Goal: Task Accomplishment & Management: Manage account settings

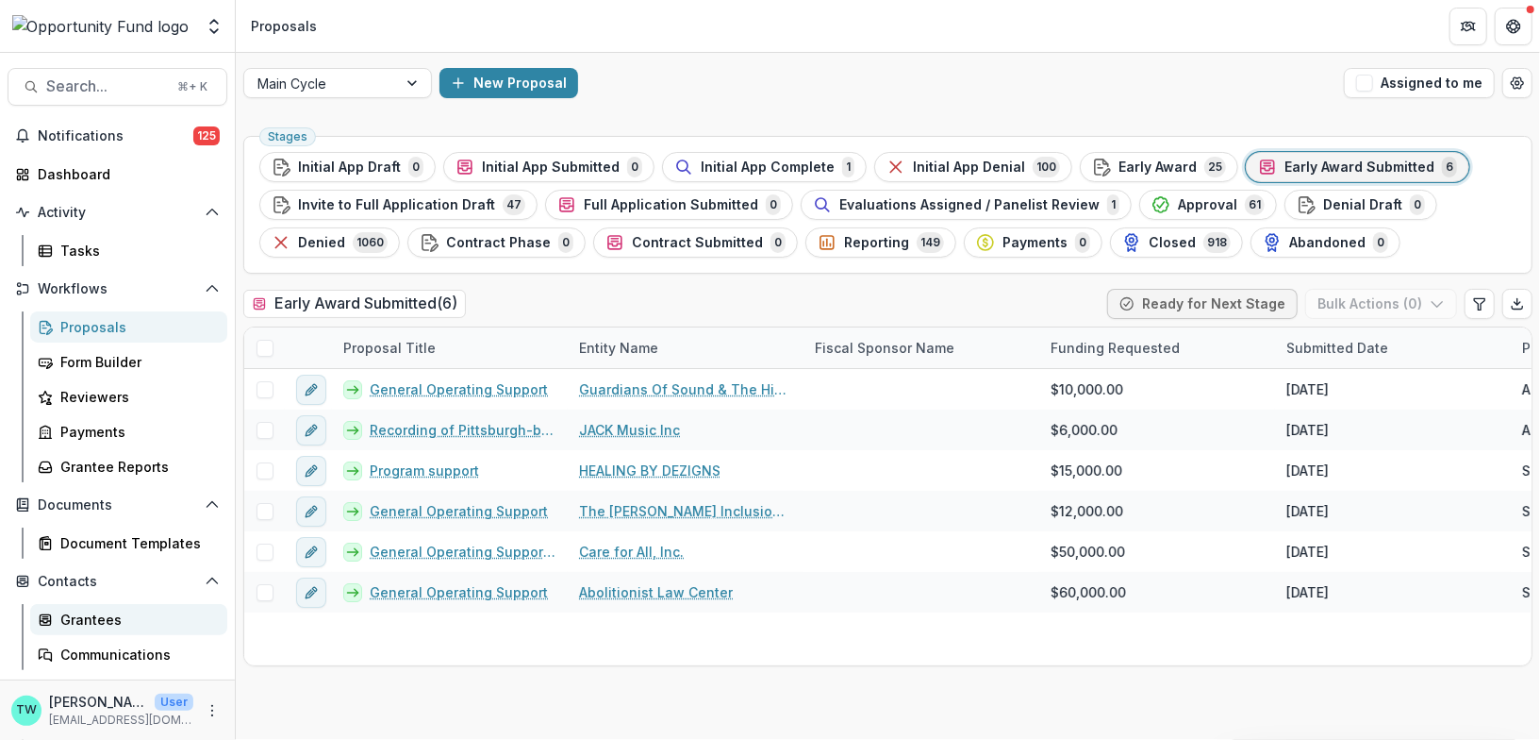
click at [101, 619] on div "Grantees" at bounding box center [136, 619] width 152 height 20
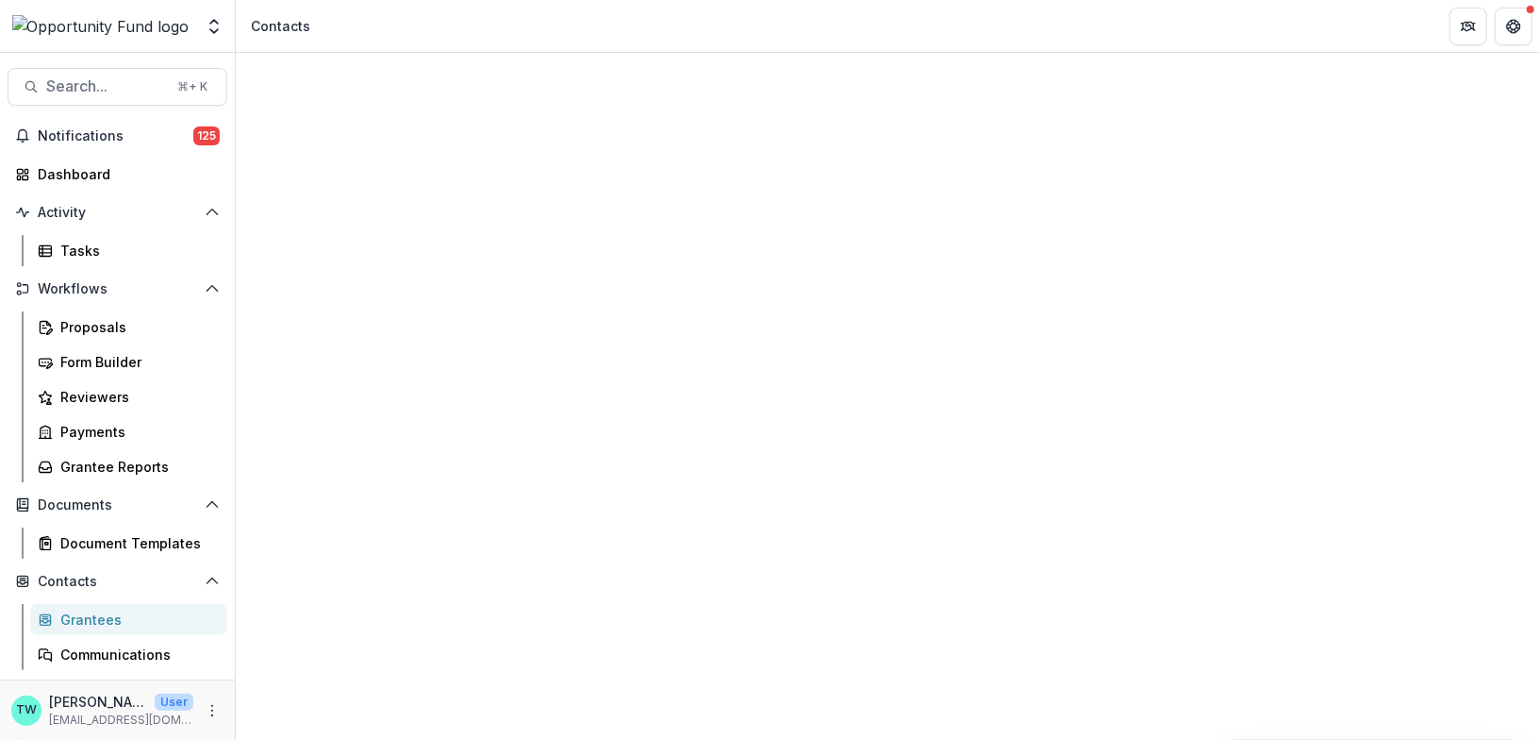
click at [386, 275] on input at bounding box center [361, 286] width 151 height 23
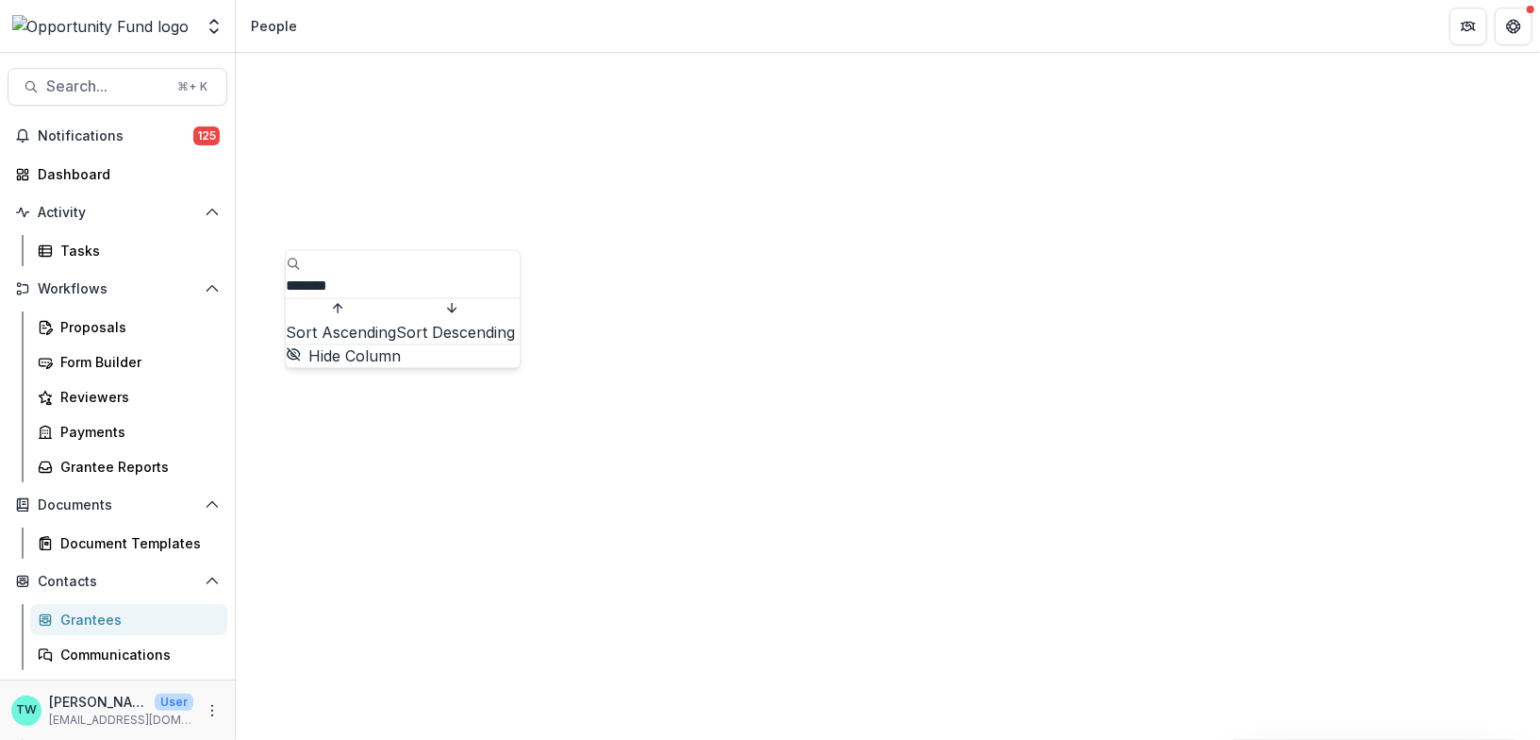
type input "*******"
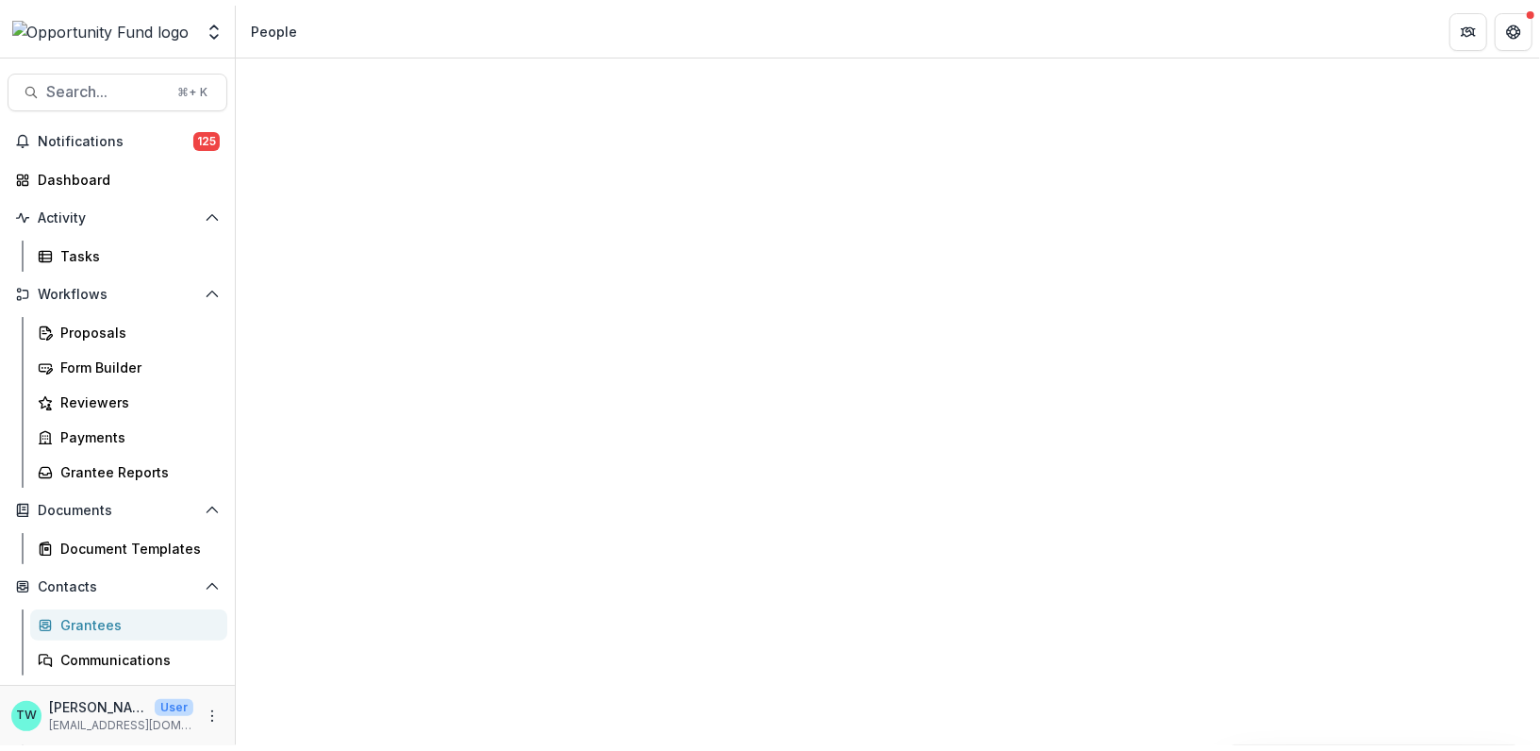
scroll to position [275, 0]
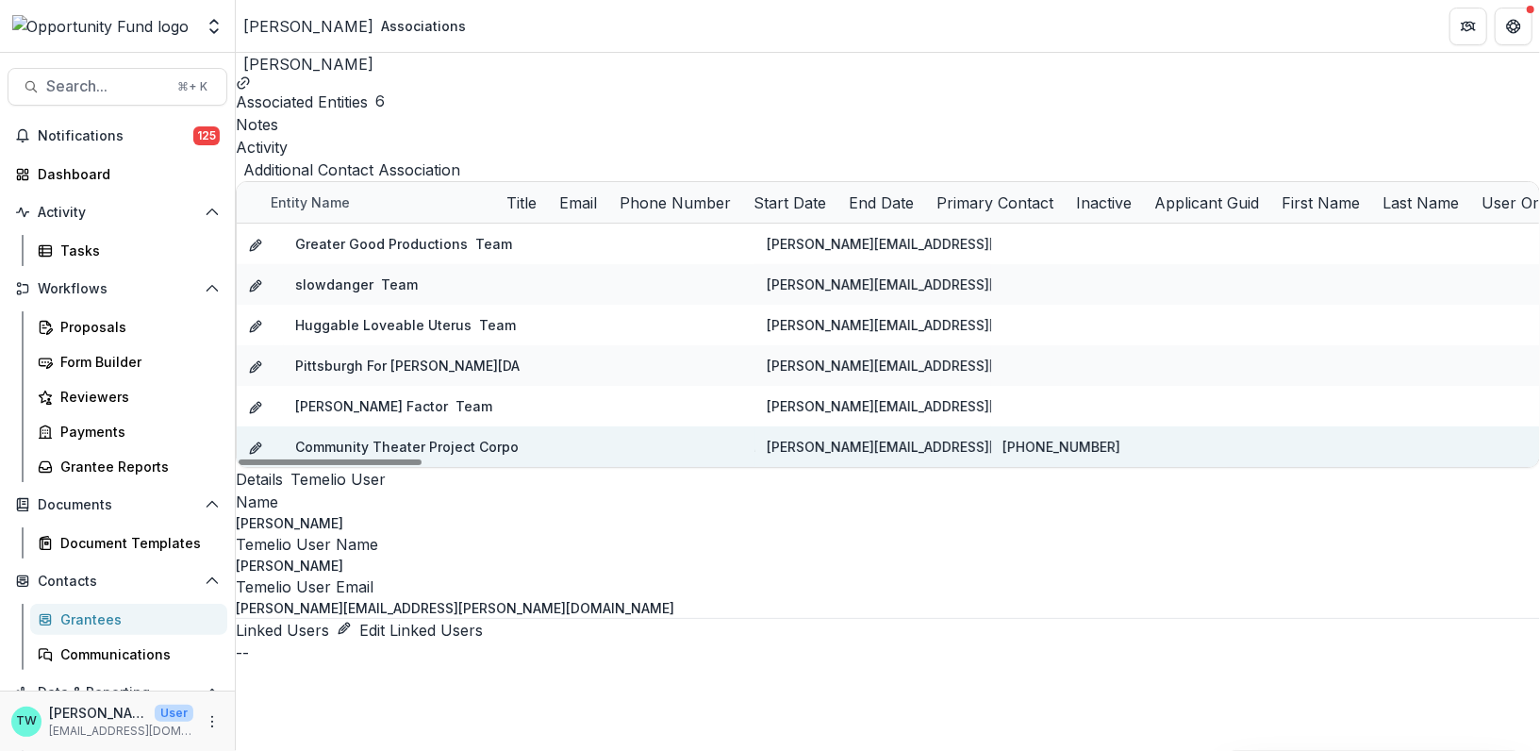
click at [357, 455] on link "Community Theater Project Corporation/the Kelly Strayhorn Theater" at bounding box center [562, 447] width 534 height 16
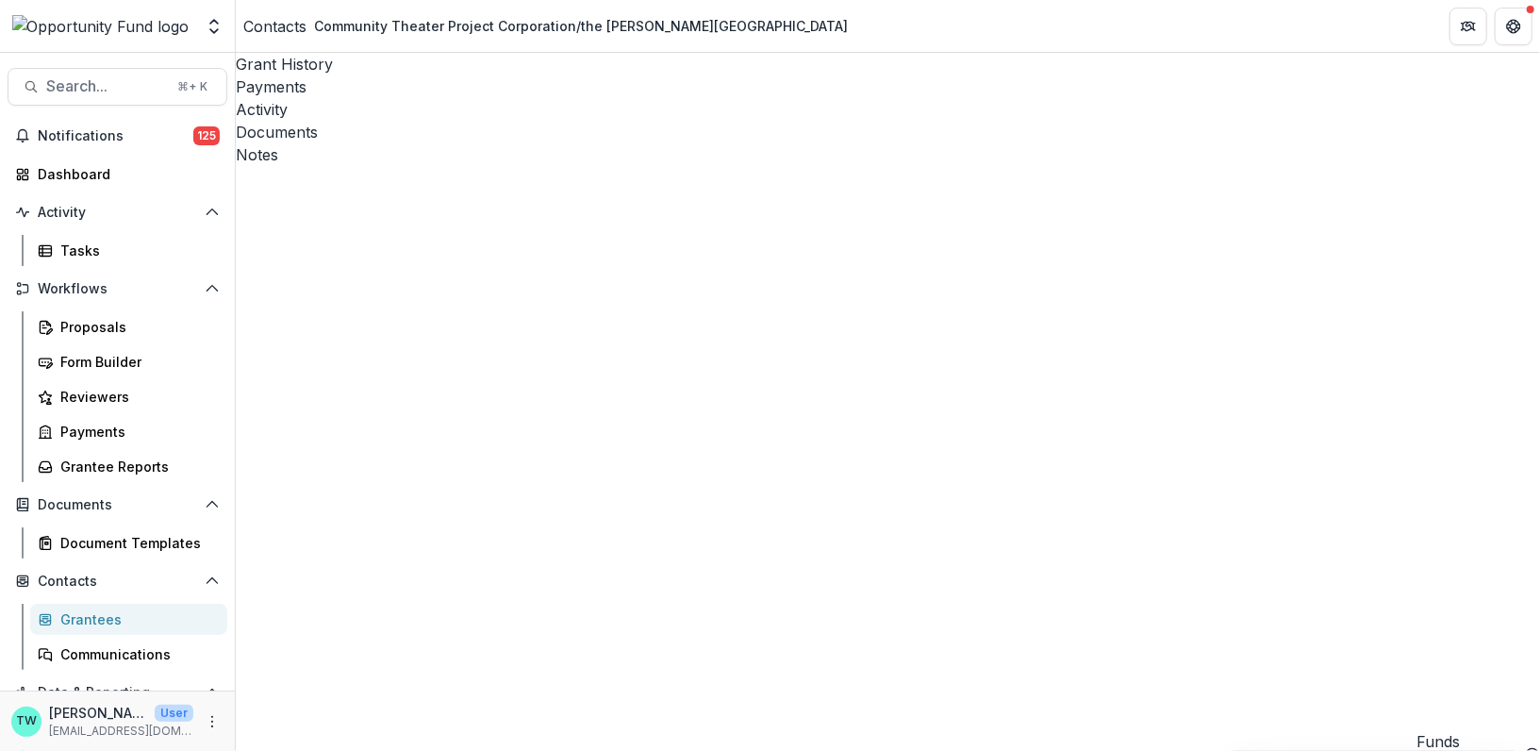
scroll to position [335, 0]
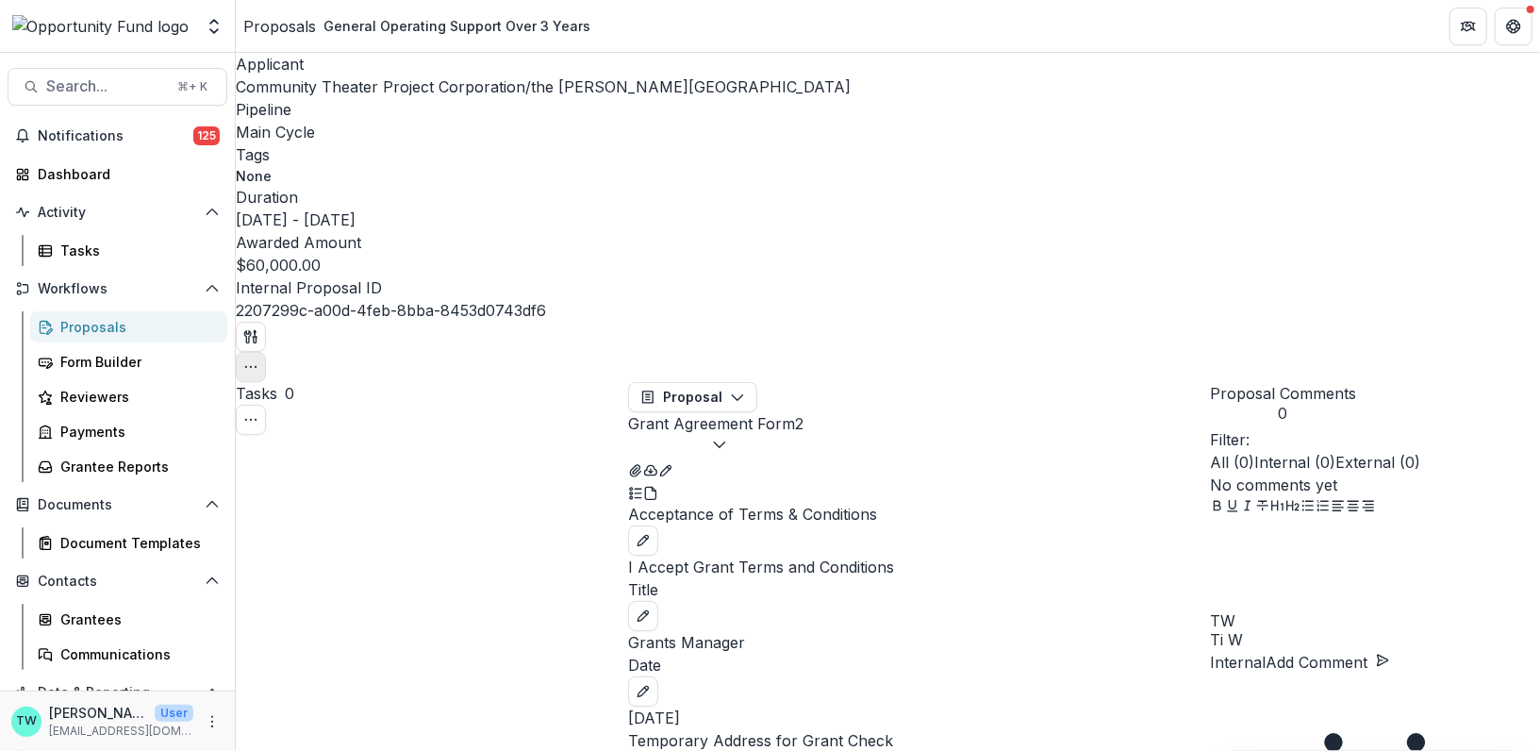
click at [257, 367] on circle "button" at bounding box center [256, 367] width 1 height 1
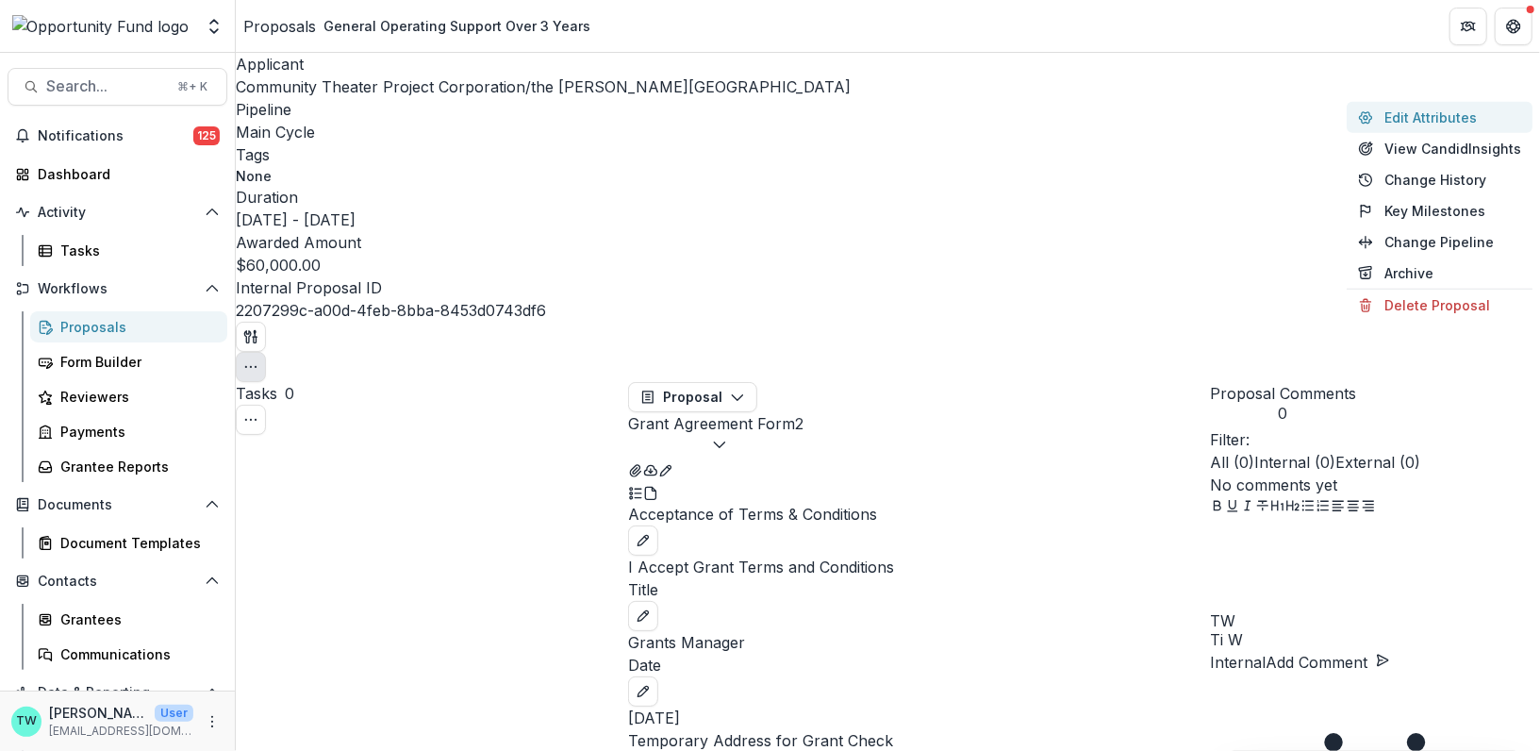
click at [1418, 116] on button "Edit Attributes" at bounding box center [1440, 117] width 186 height 31
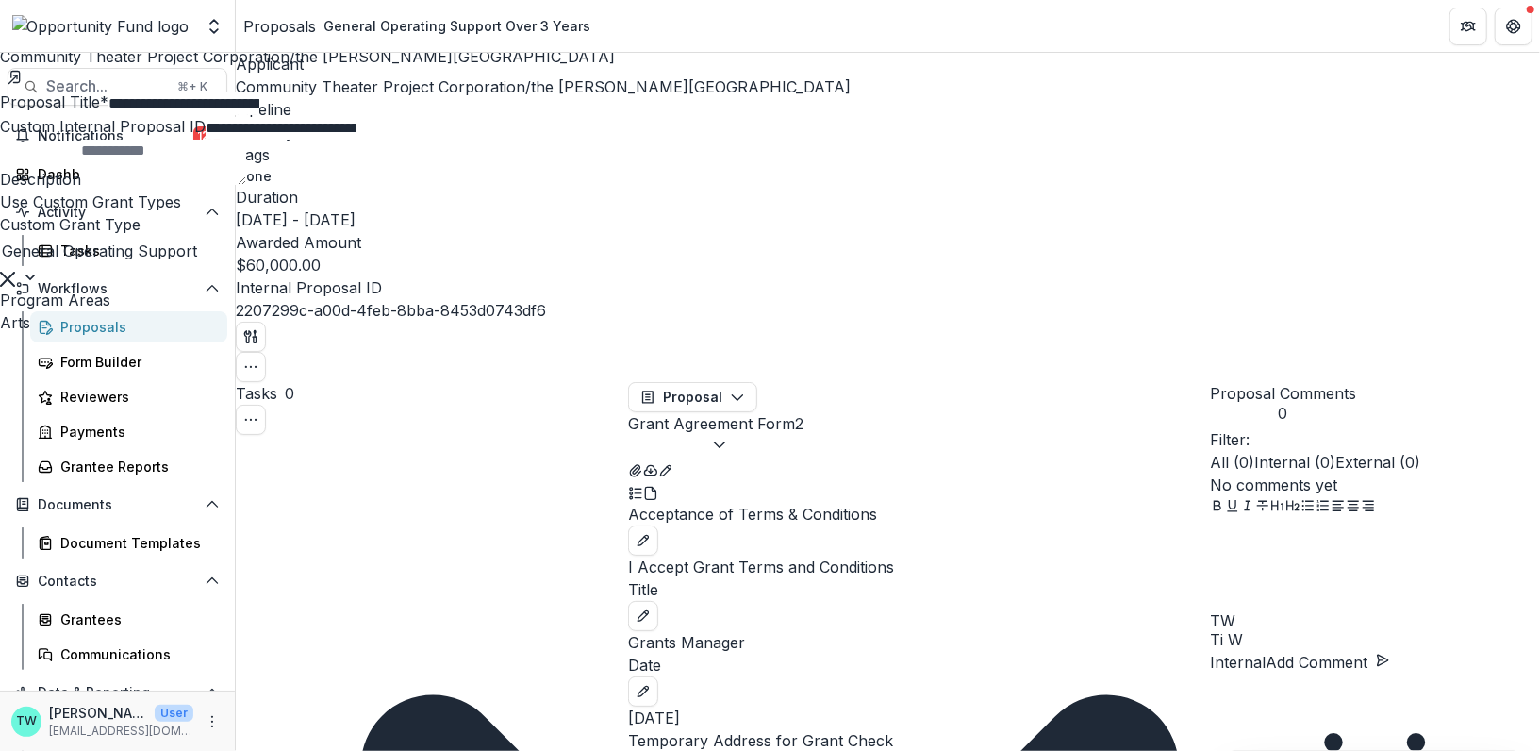
scroll to position [275, 0]
drag, startPoint x: 1233, startPoint y: 441, endPoint x: 1074, endPoint y: 439, distance: 158.5
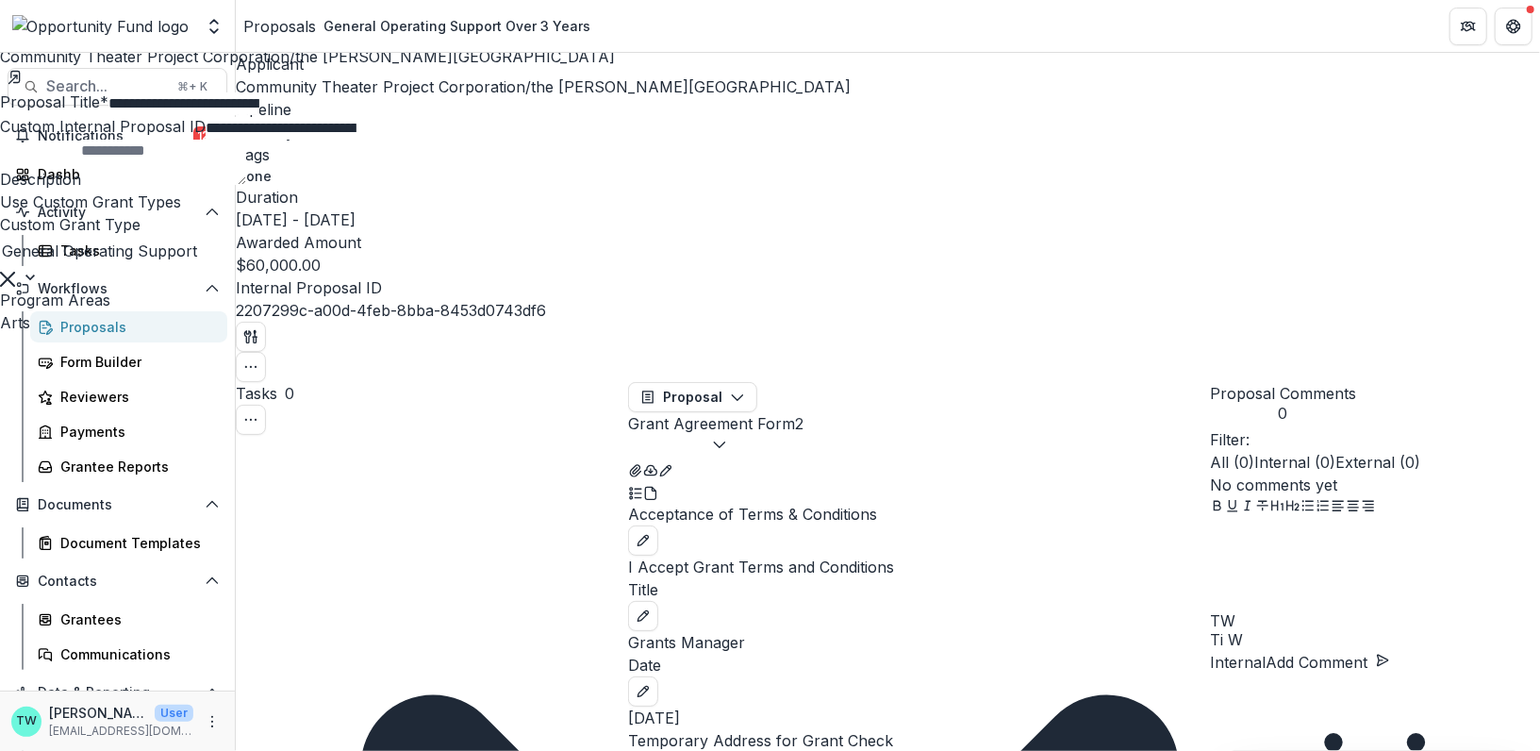
click at [899, 739] on div "**********" at bounding box center [770, 751] width 1540 height 0
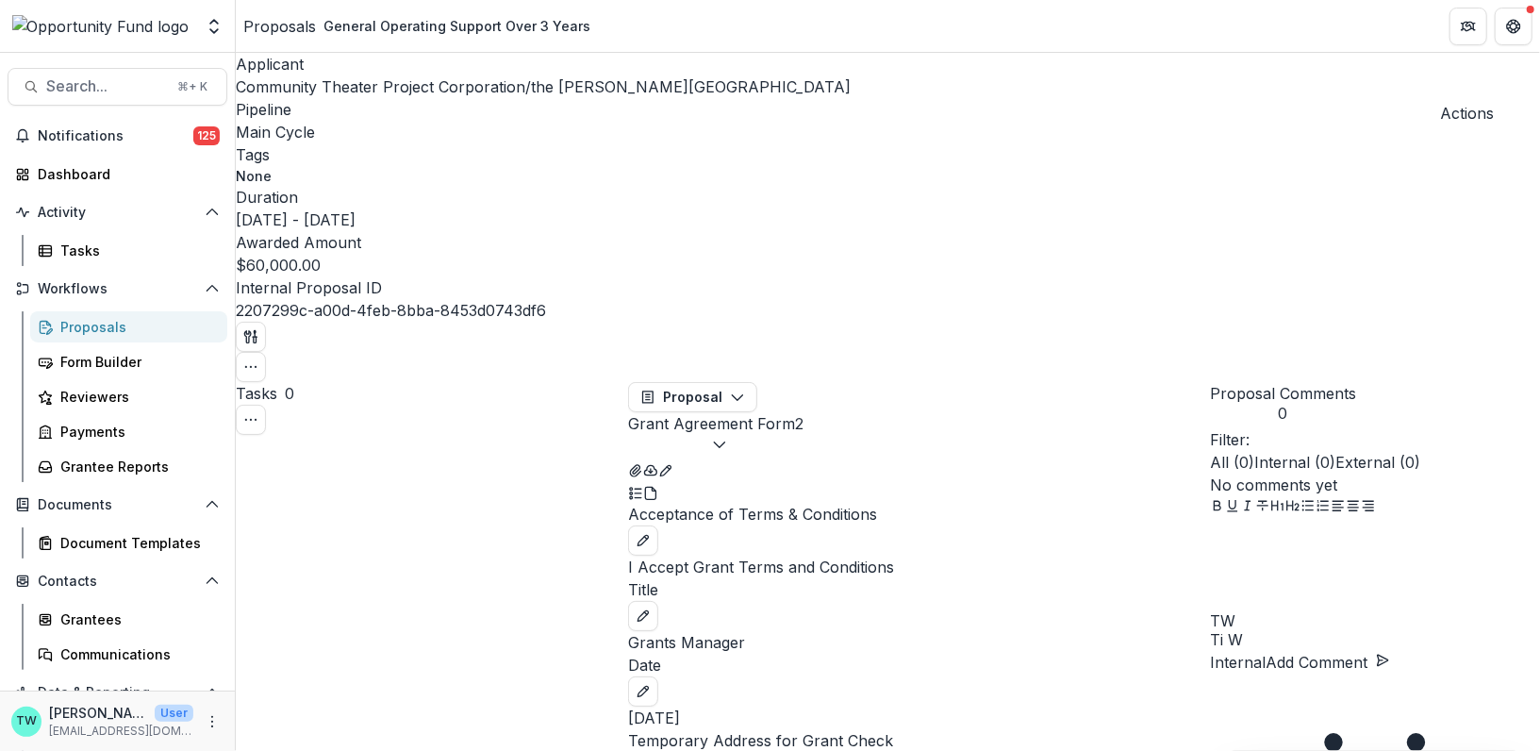
scroll to position [1281, 0]
click at [289, 33] on div "Proposals" at bounding box center [279, 26] width 73 height 23
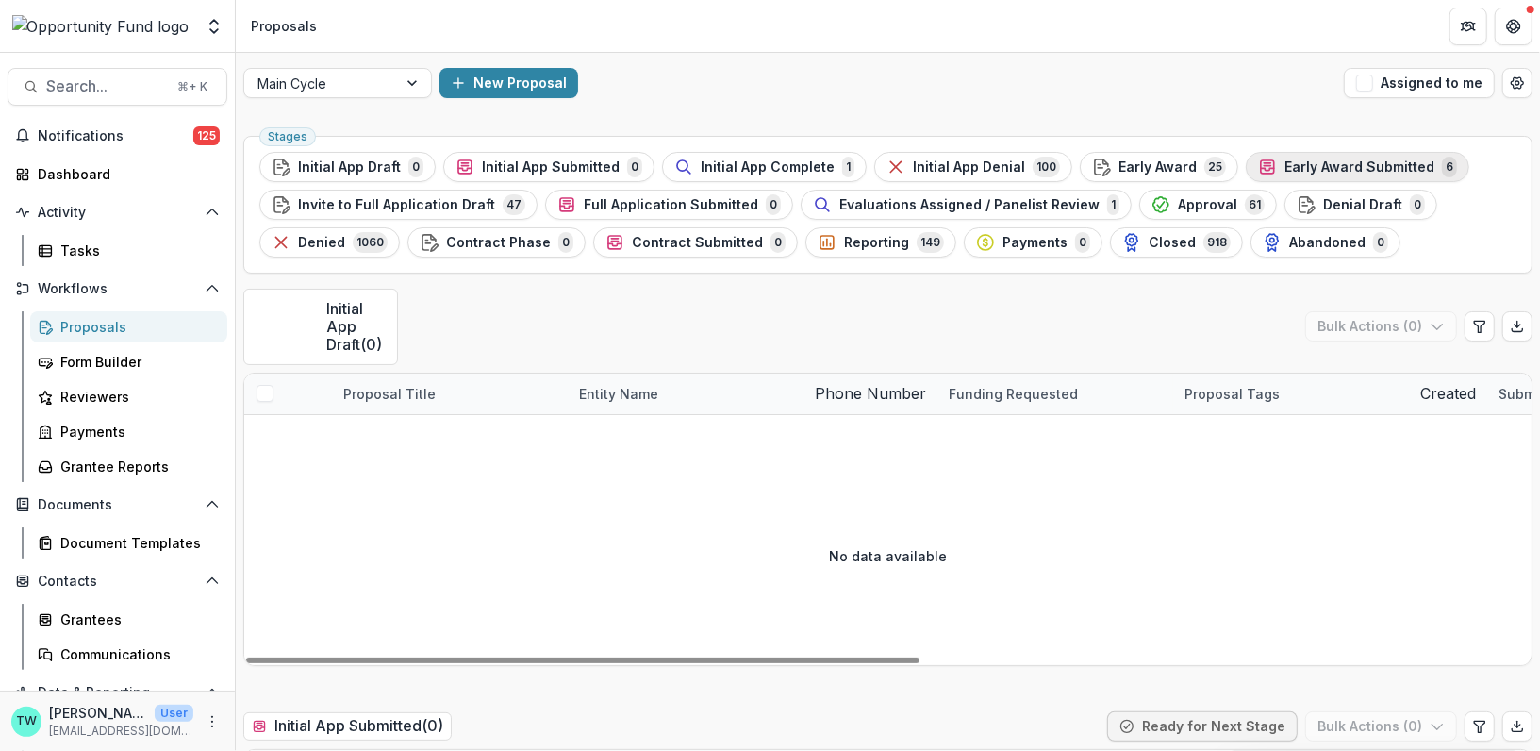
click at [1312, 170] on span "Early Award Submitted" at bounding box center [1360, 167] width 150 height 16
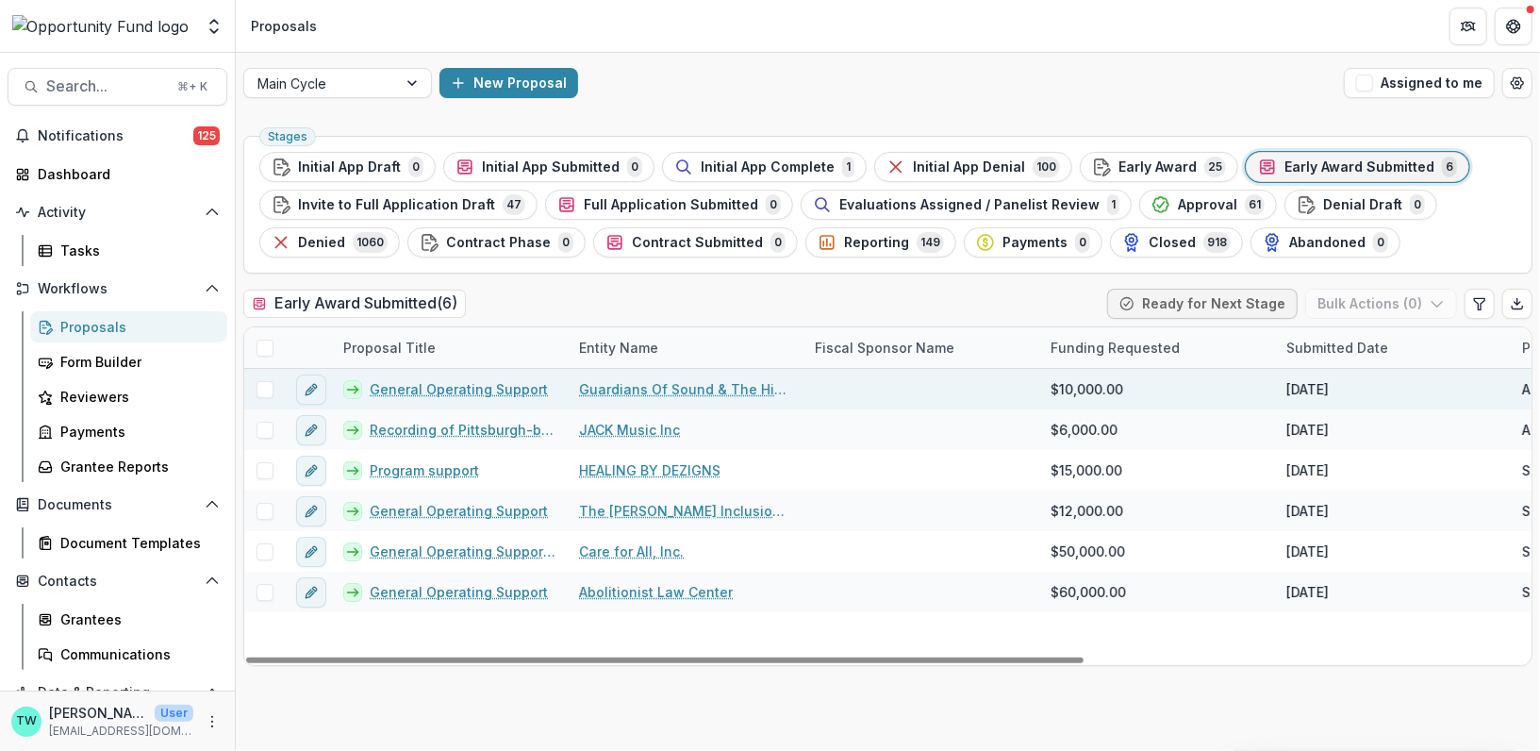
click at [422, 391] on link "General Operating Support" at bounding box center [459, 389] width 178 height 20
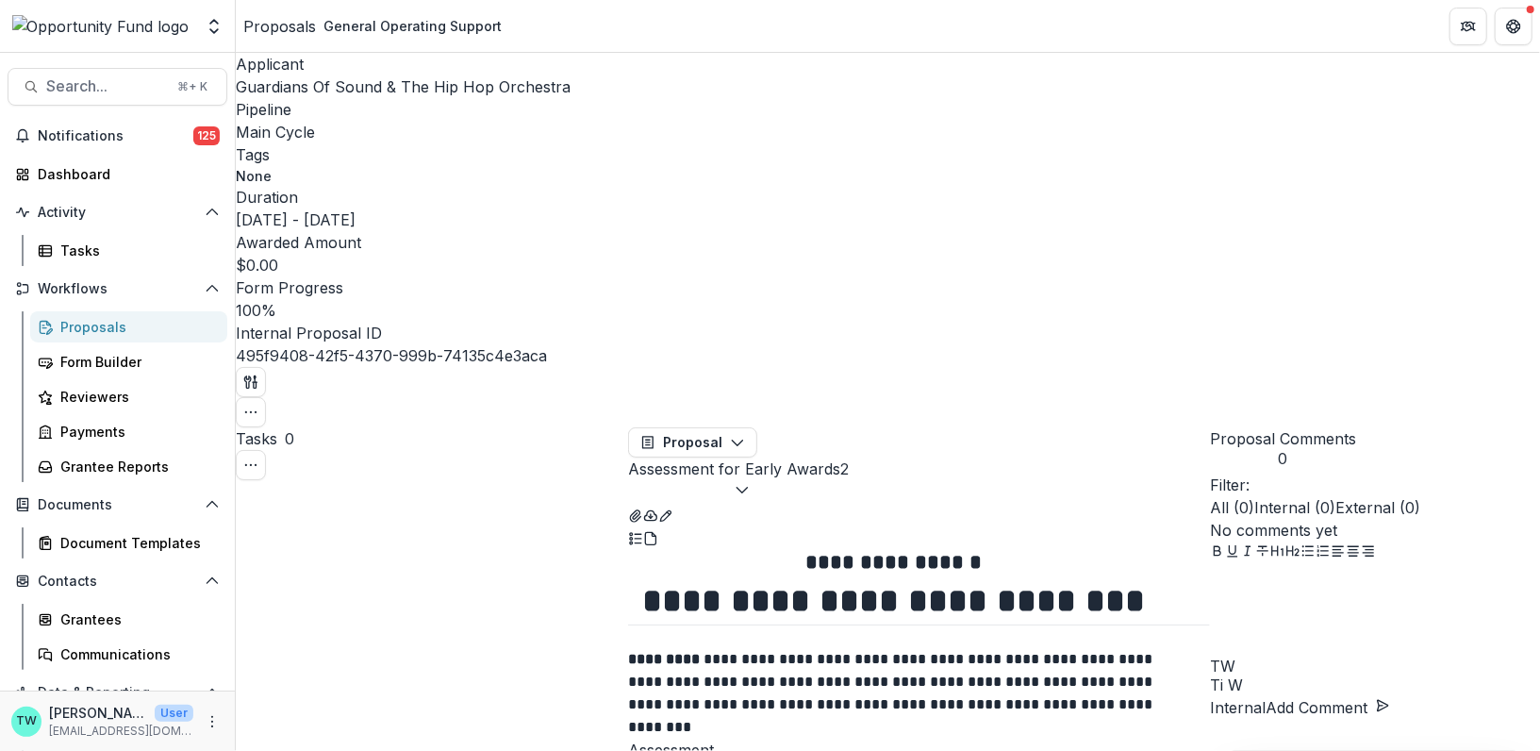
scroll to position [64, 0]
select select "********"
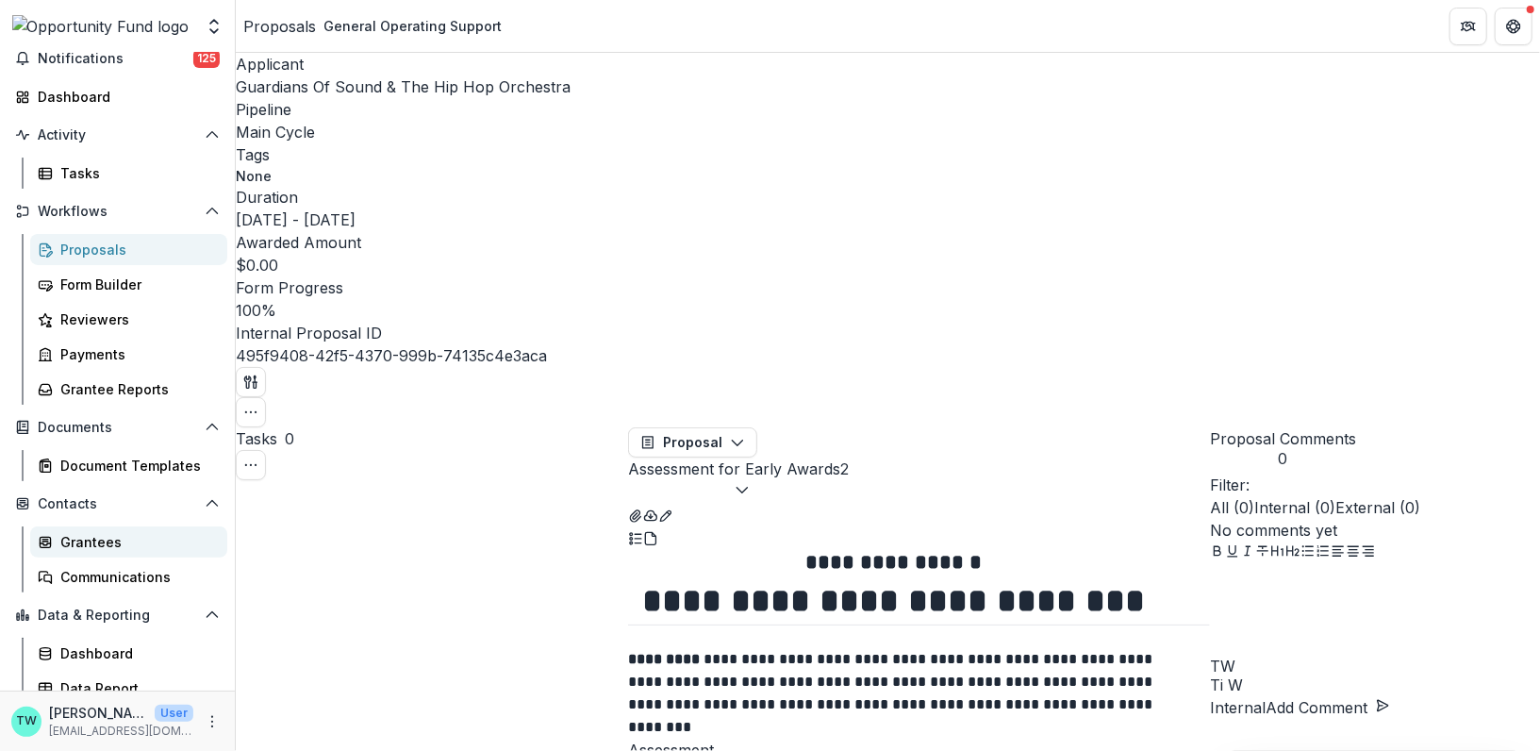
scroll to position [89, 0]
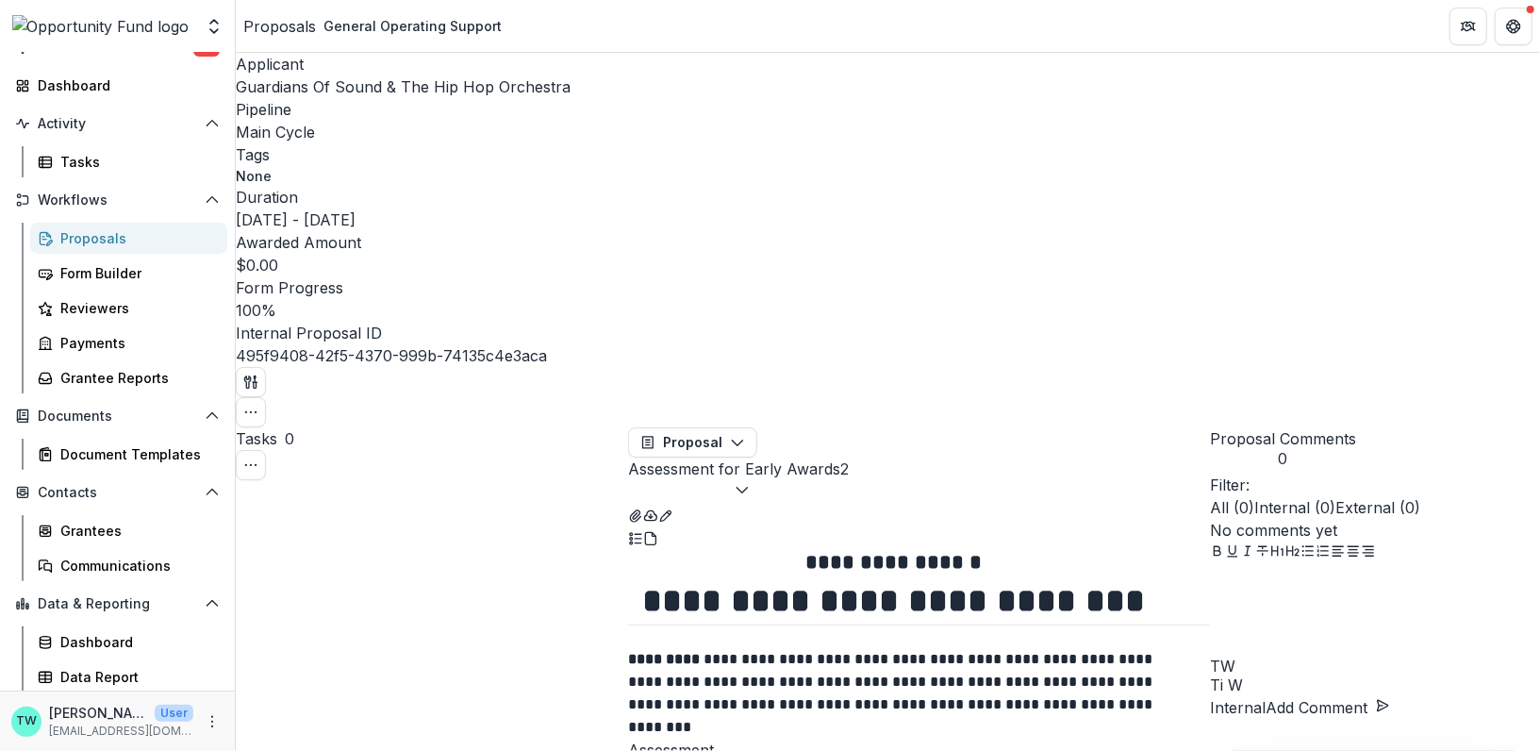
click at [113, 243] on div "Proposals" at bounding box center [136, 238] width 152 height 20
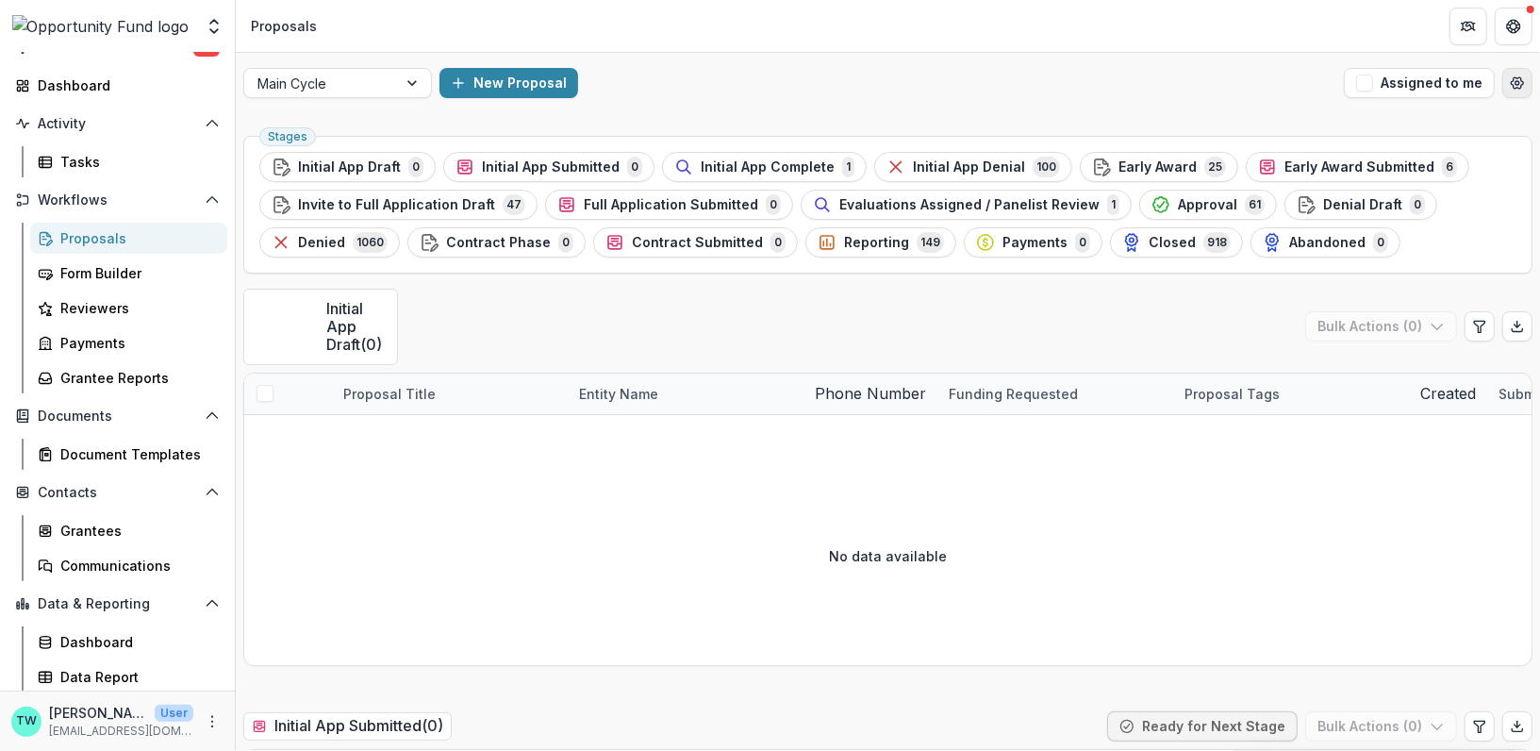
click at [1516, 77] on icon "Open table manager" at bounding box center [1518, 82] width 12 height 11
click at [1178, 206] on span "Approval" at bounding box center [1207, 205] width 59 height 16
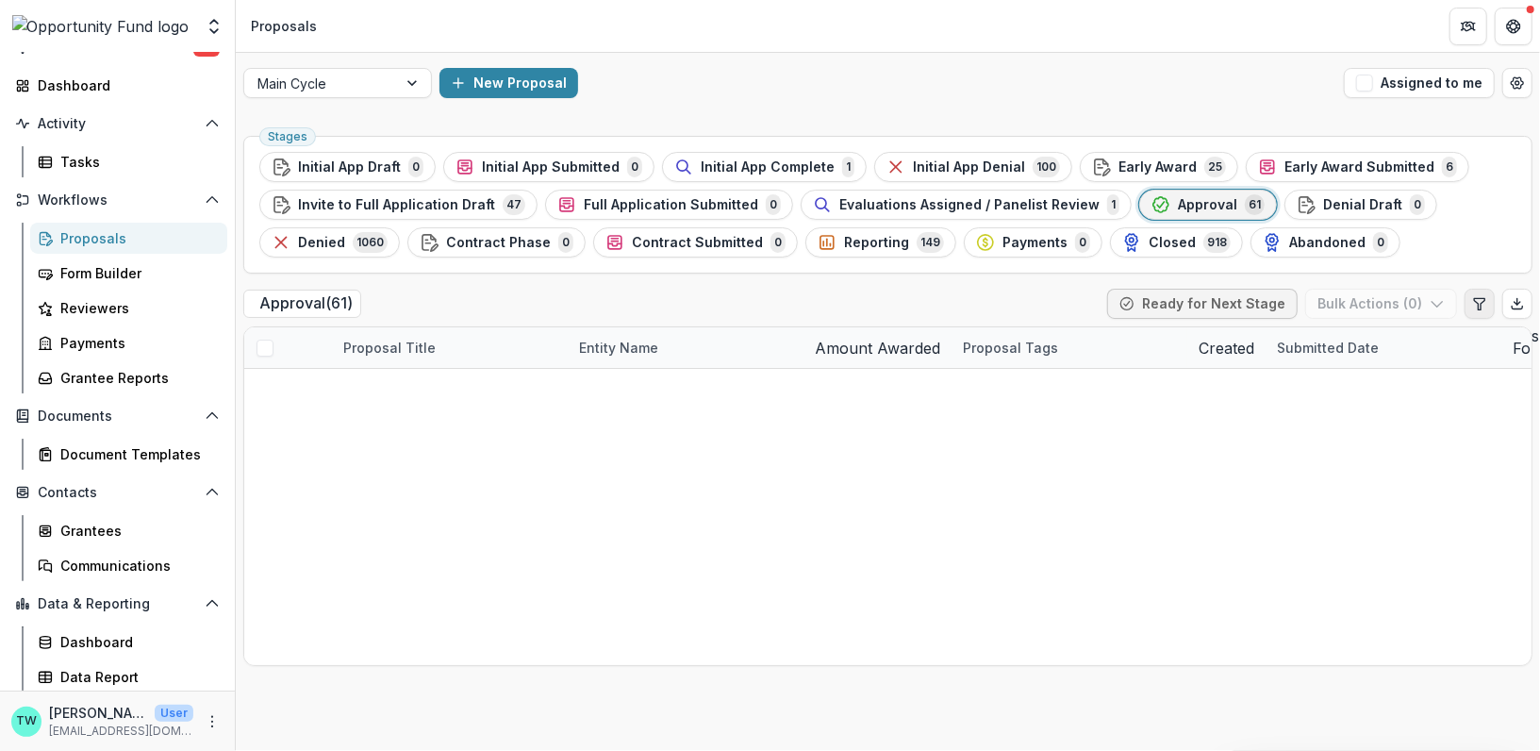
click at [1482, 302] on icon "Edit table settings" at bounding box center [1479, 303] width 10 height 11
select select "******"
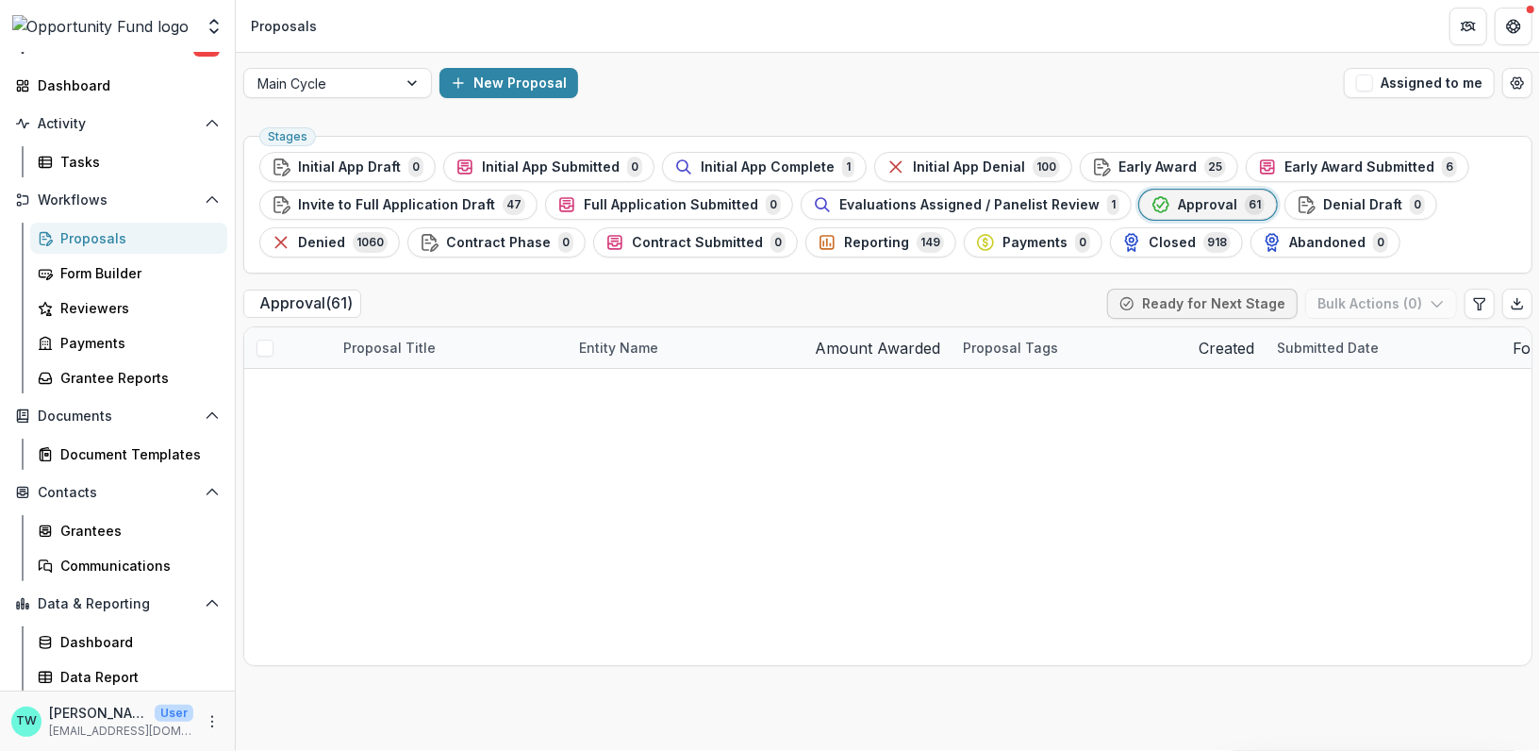
type input "*********"
drag, startPoint x: 257, startPoint y: 672, endPoint x: 267, endPoint y: 265, distance: 406.7
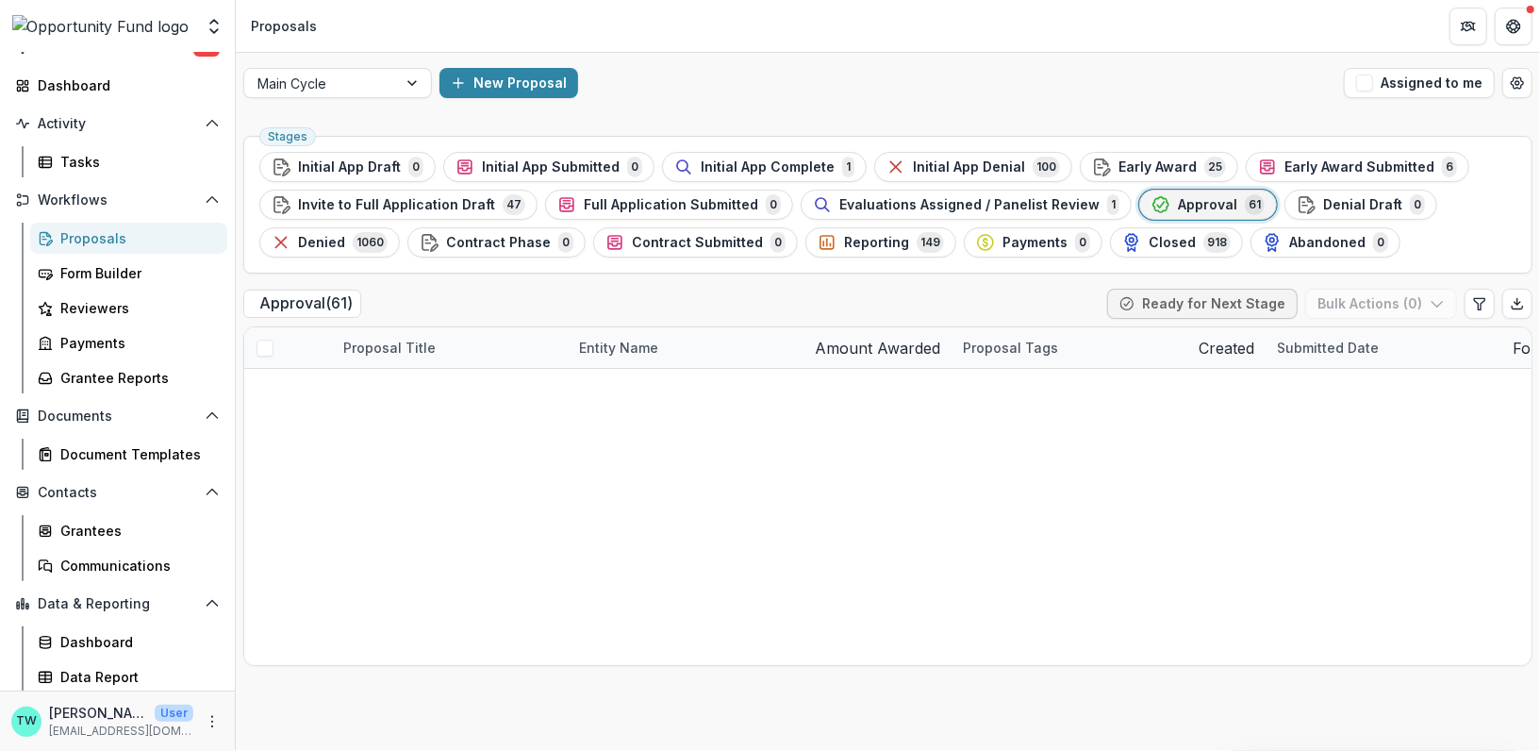
select select "******"
type input "*****"
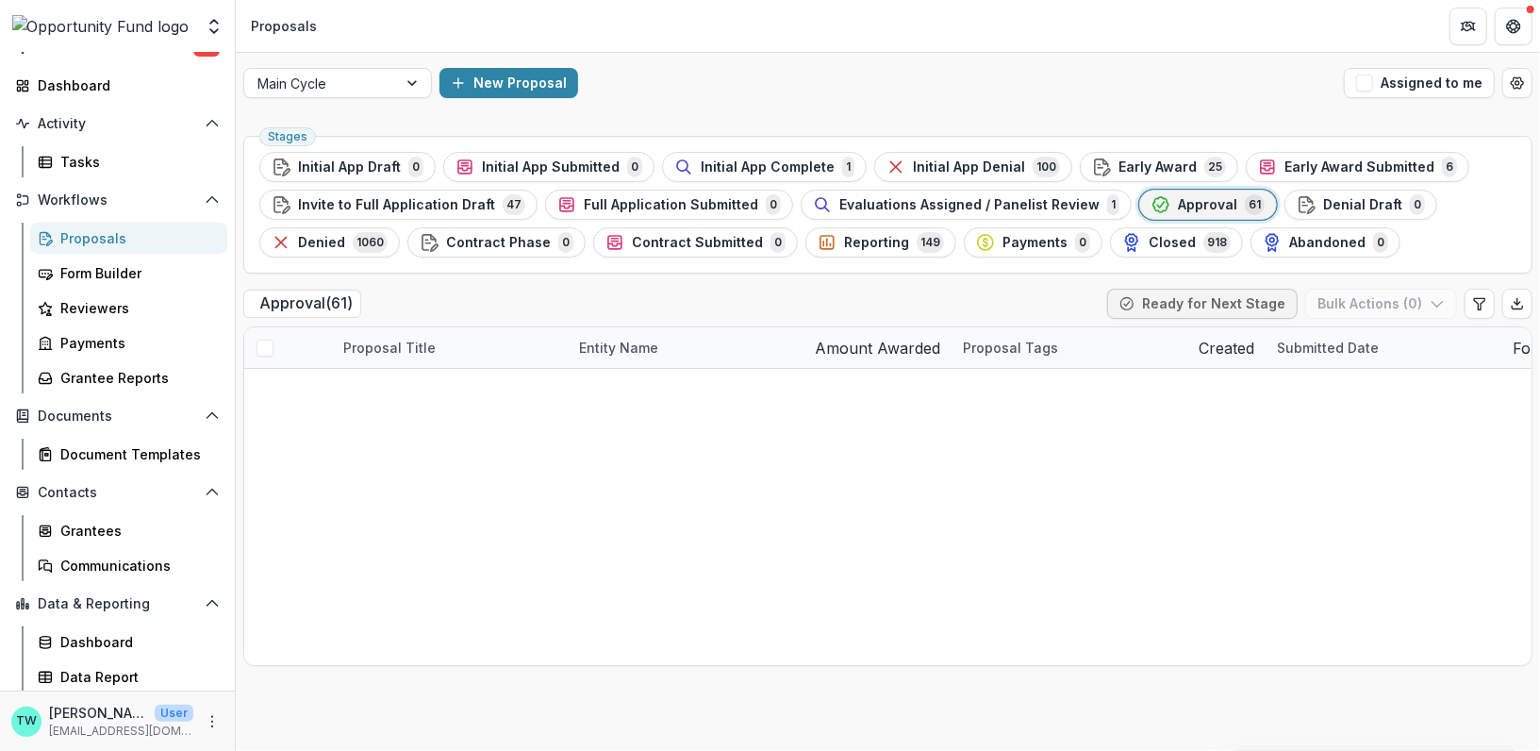
scroll to position [41, 0]
drag, startPoint x: 254, startPoint y: 660, endPoint x: 255, endPoint y: 296, distance: 364.1
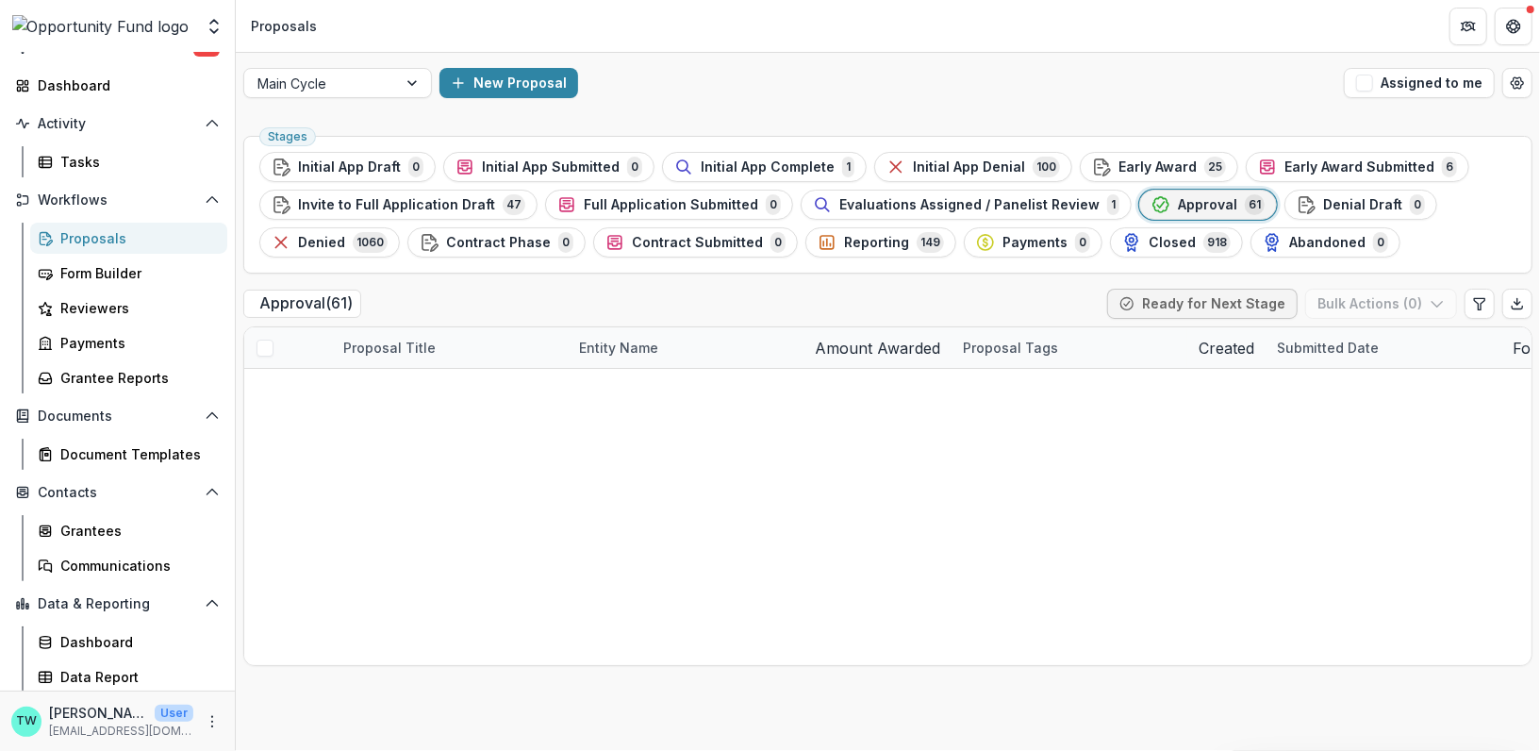
select select "******"
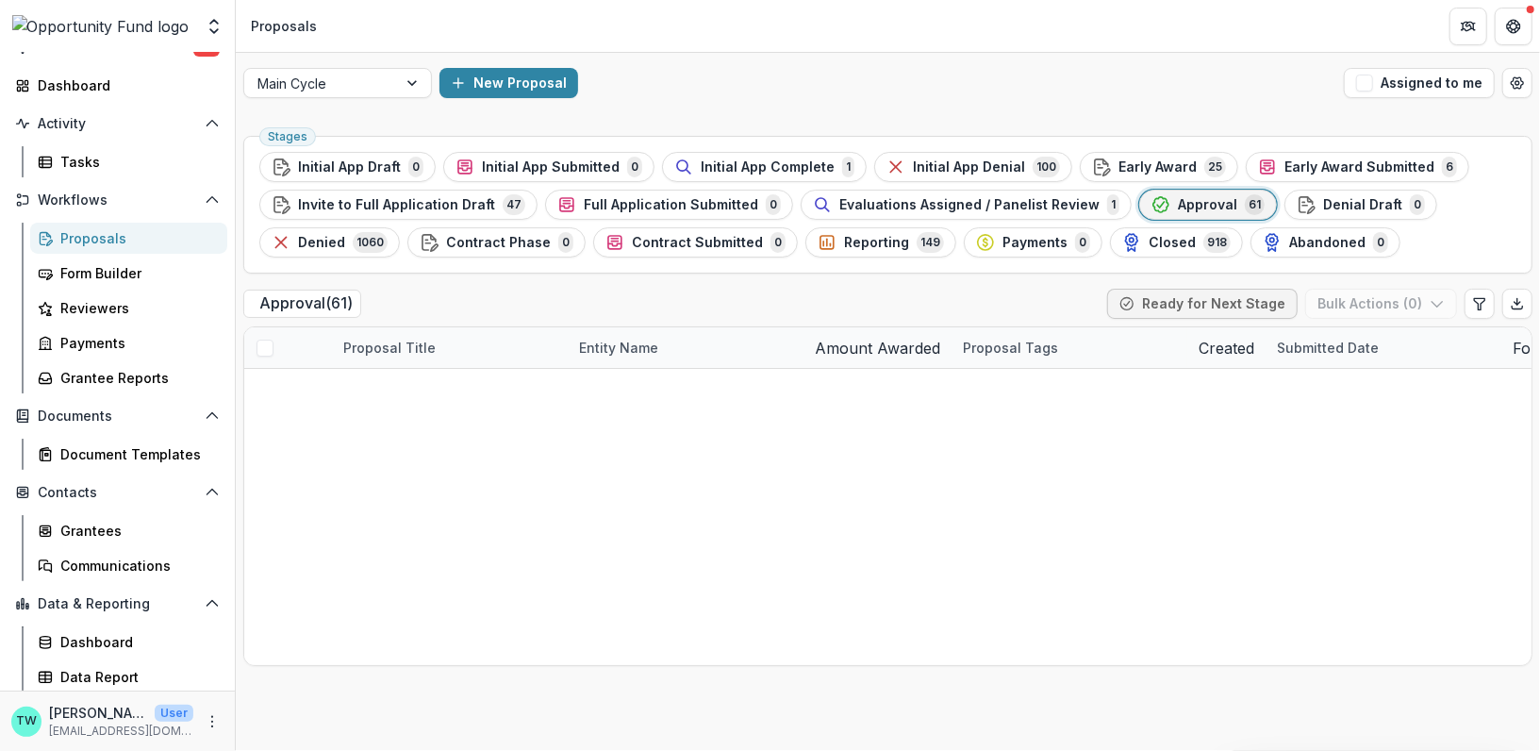
drag, startPoint x: 257, startPoint y: 567, endPoint x: 275, endPoint y: 336, distance: 231.8
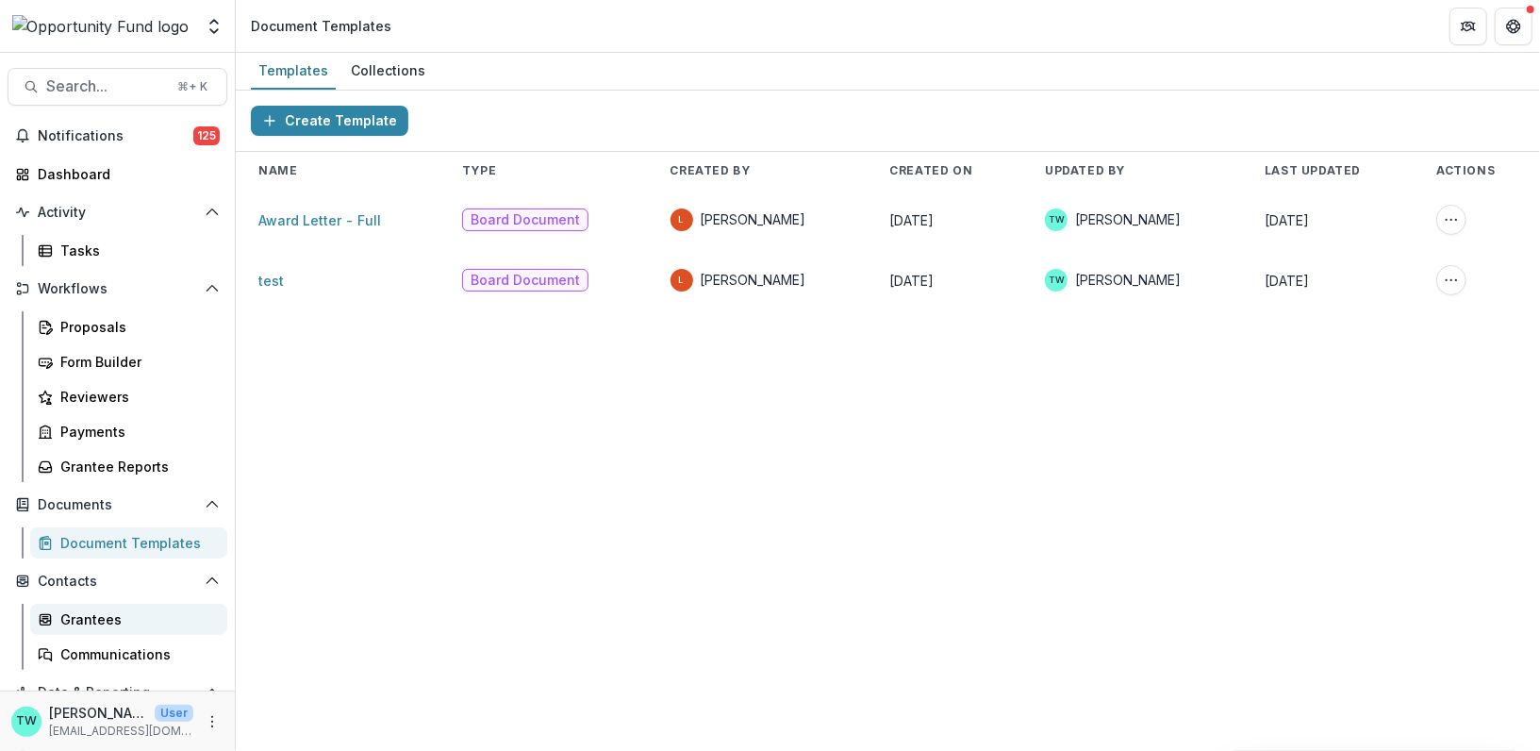
click at [83, 617] on div "Grantees" at bounding box center [136, 619] width 152 height 20
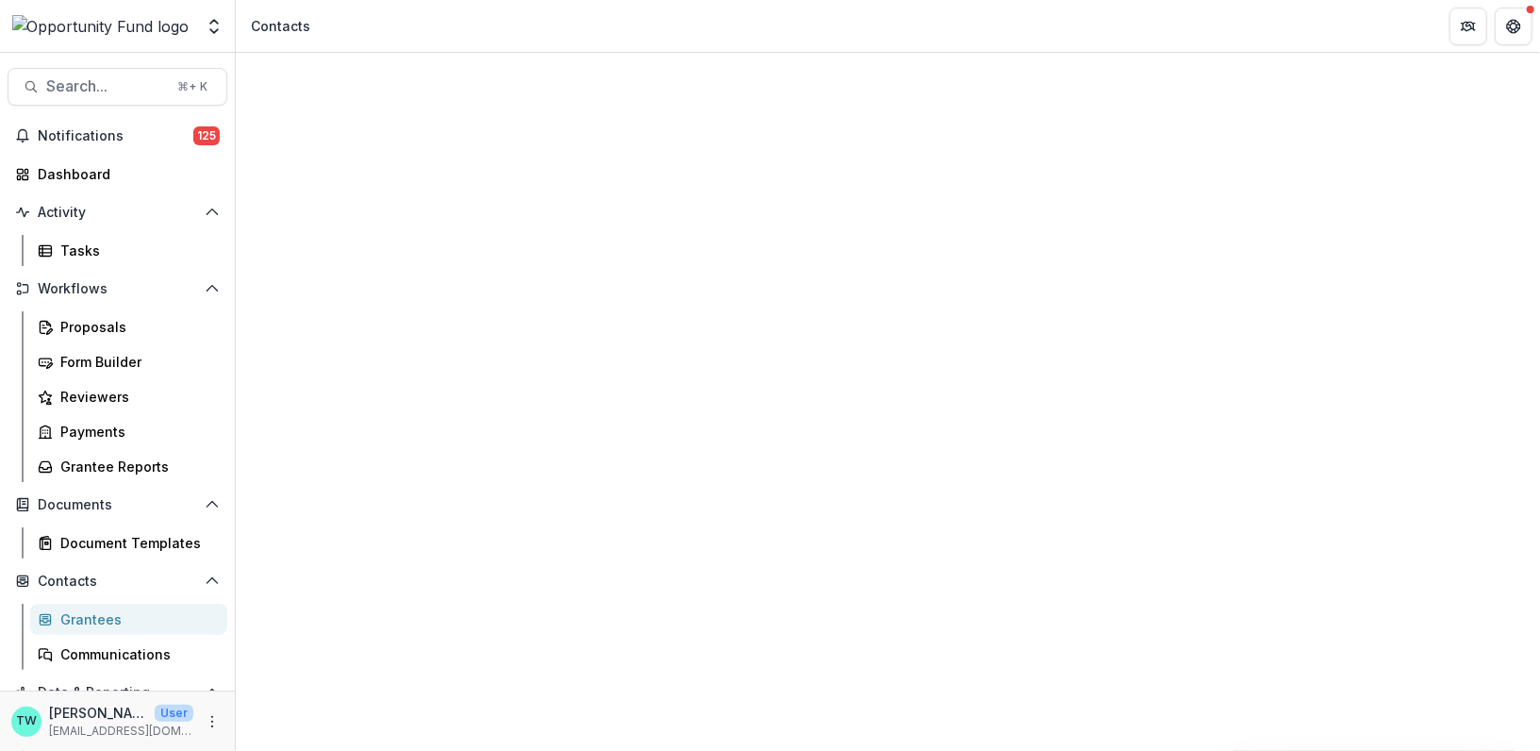
click at [415, 275] on input at bounding box center [361, 286] width 151 height 23
type input "******"
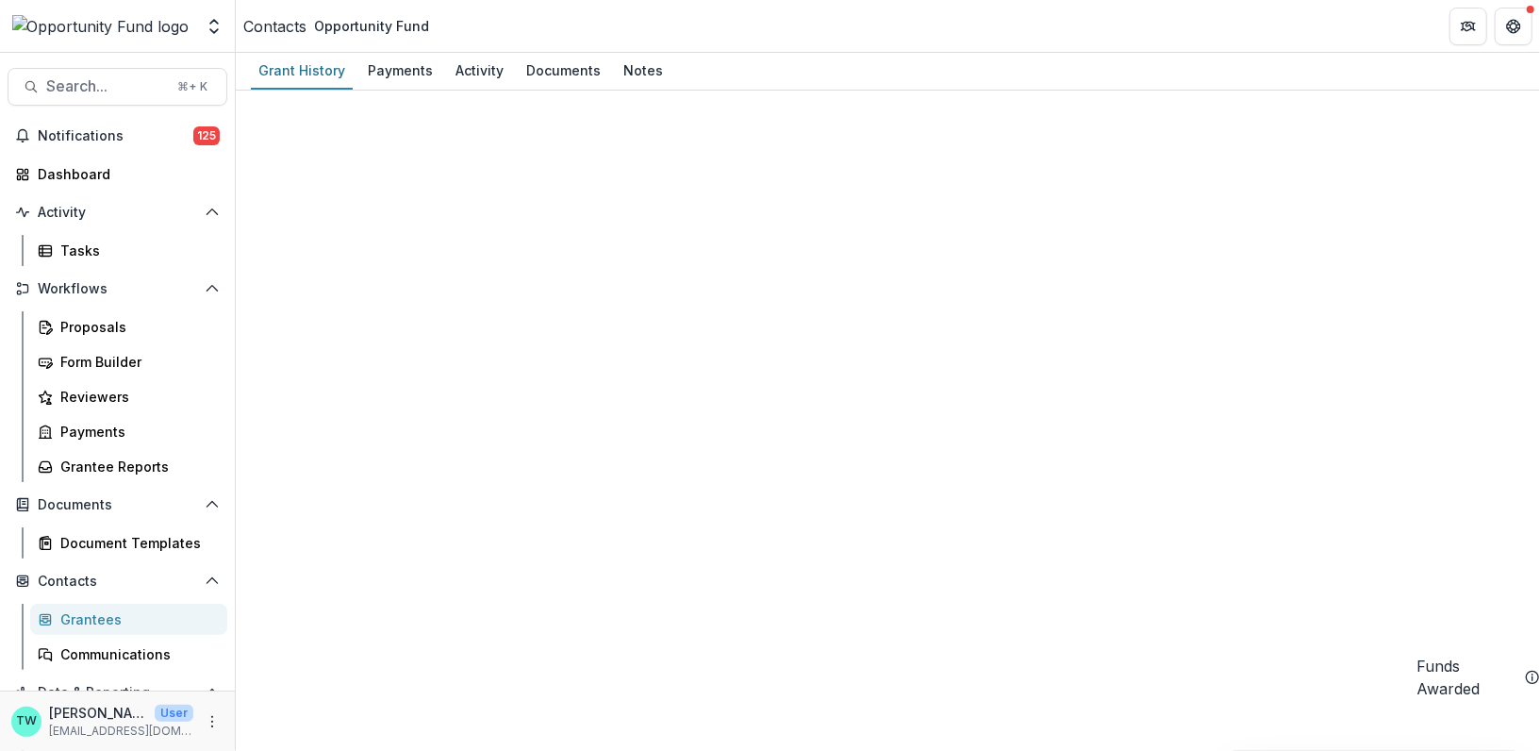
scroll to position [1877, 0]
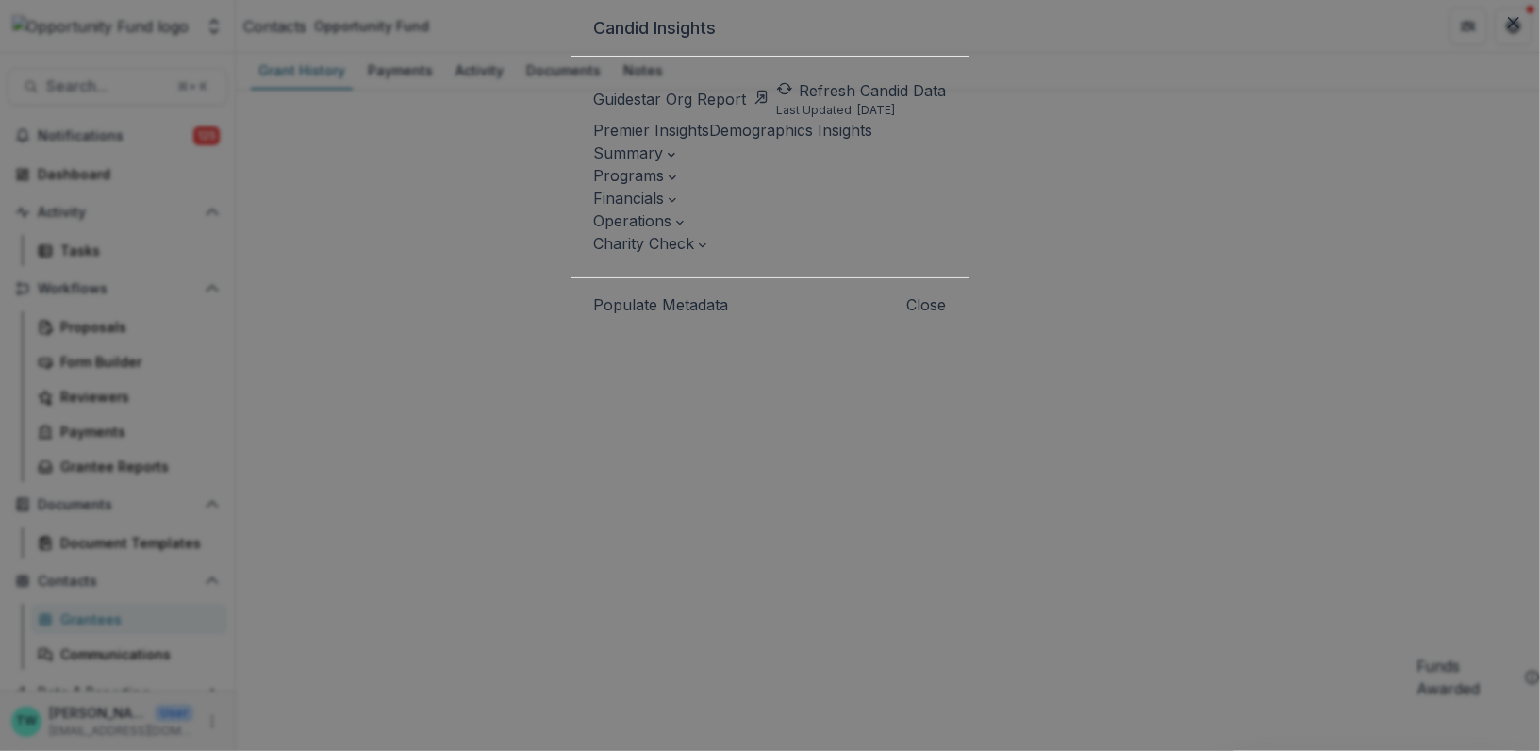
click at [695, 253] on span "Charity Check" at bounding box center [644, 243] width 101 height 19
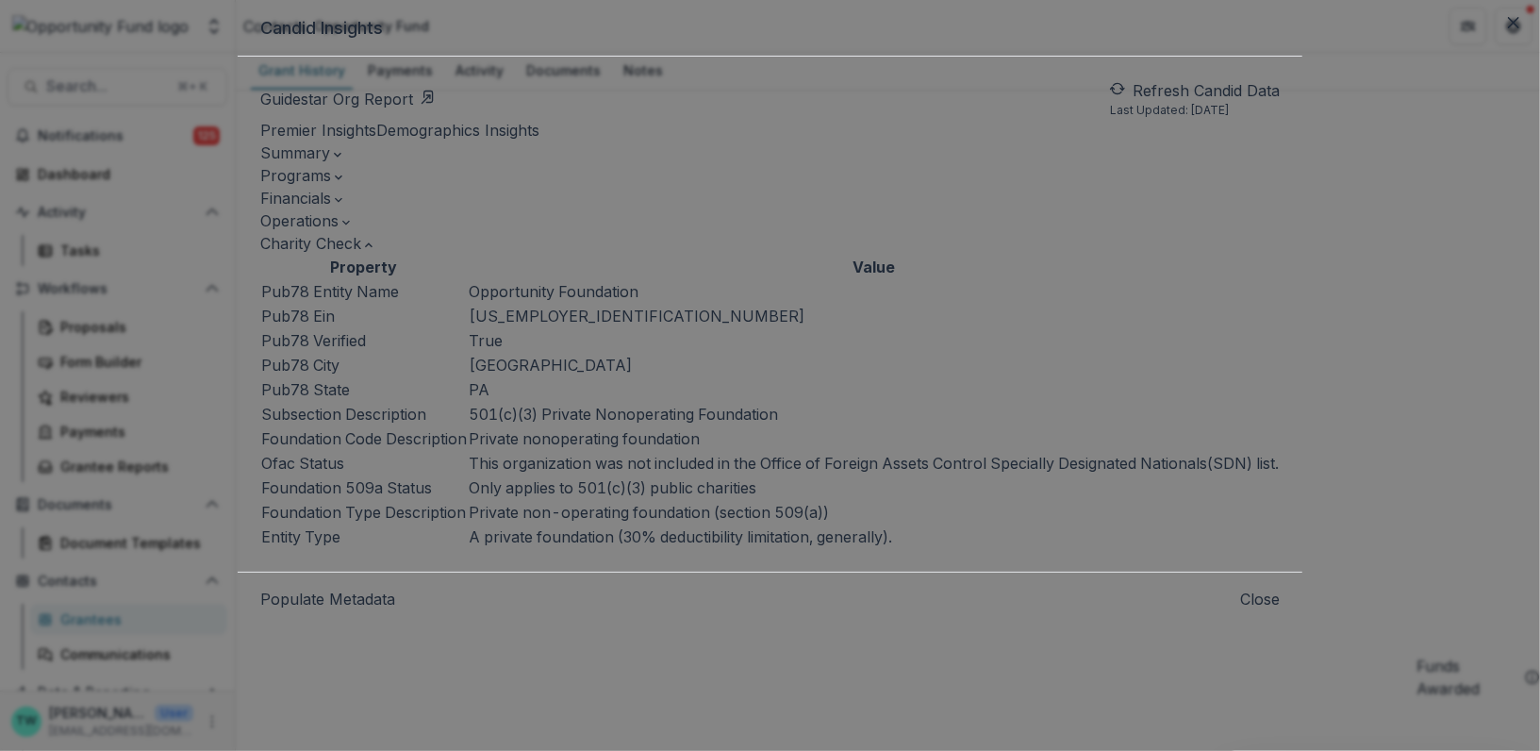
scroll to position [0, 0]
click at [354, 232] on button "Operations" at bounding box center [306, 220] width 93 height 23
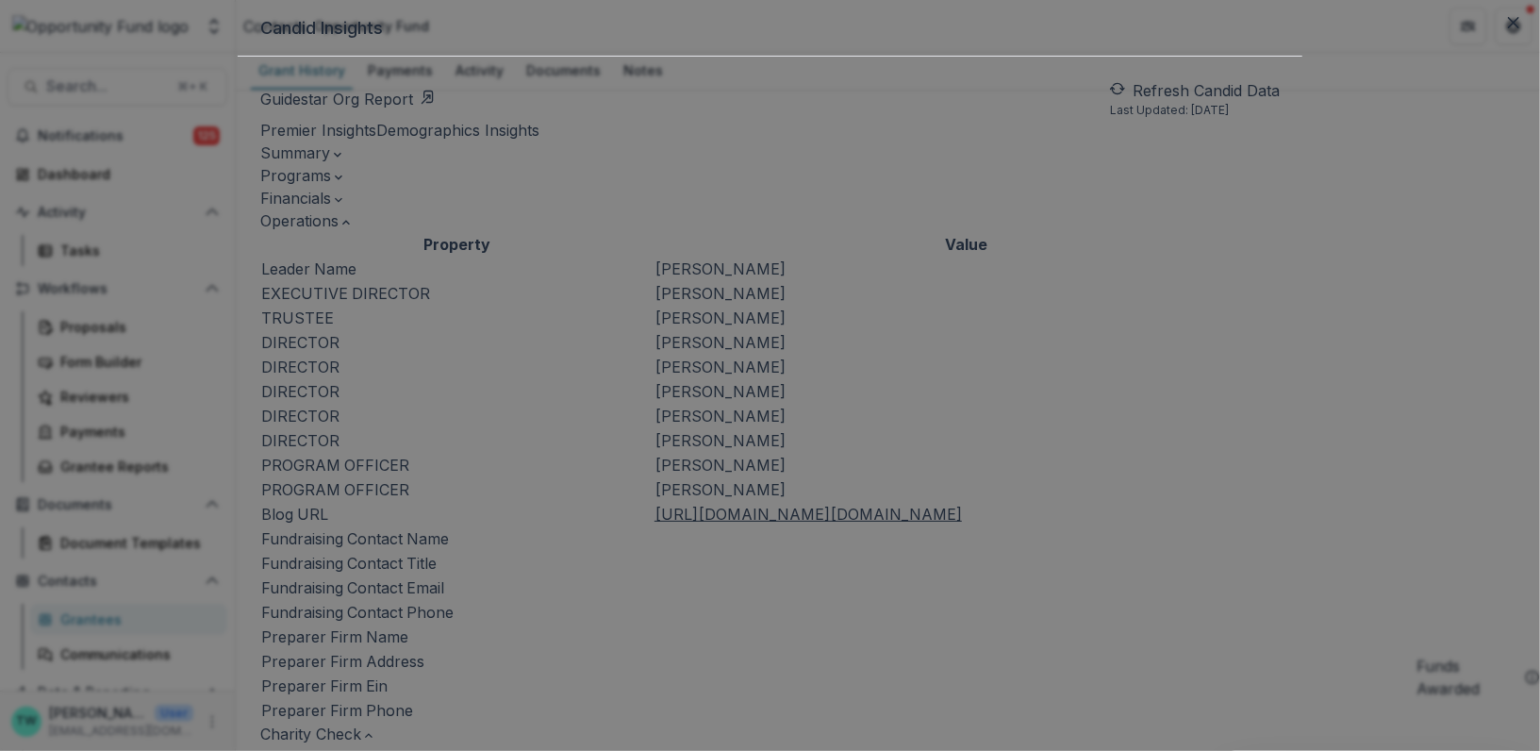
click at [346, 208] on icon "button" at bounding box center [338, 199] width 15 height 15
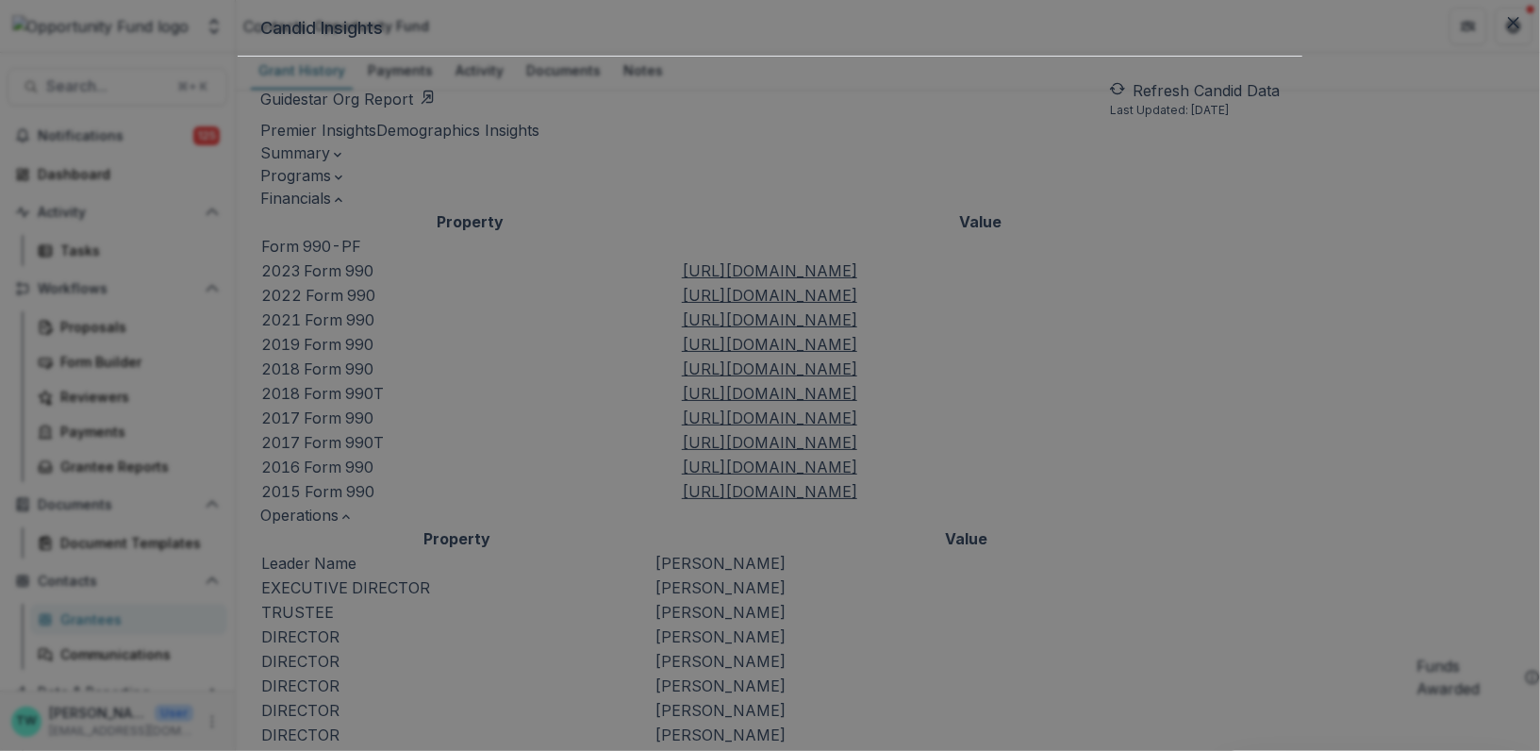
click at [346, 185] on icon "button" at bounding box center [338, 177] width 15 height 15
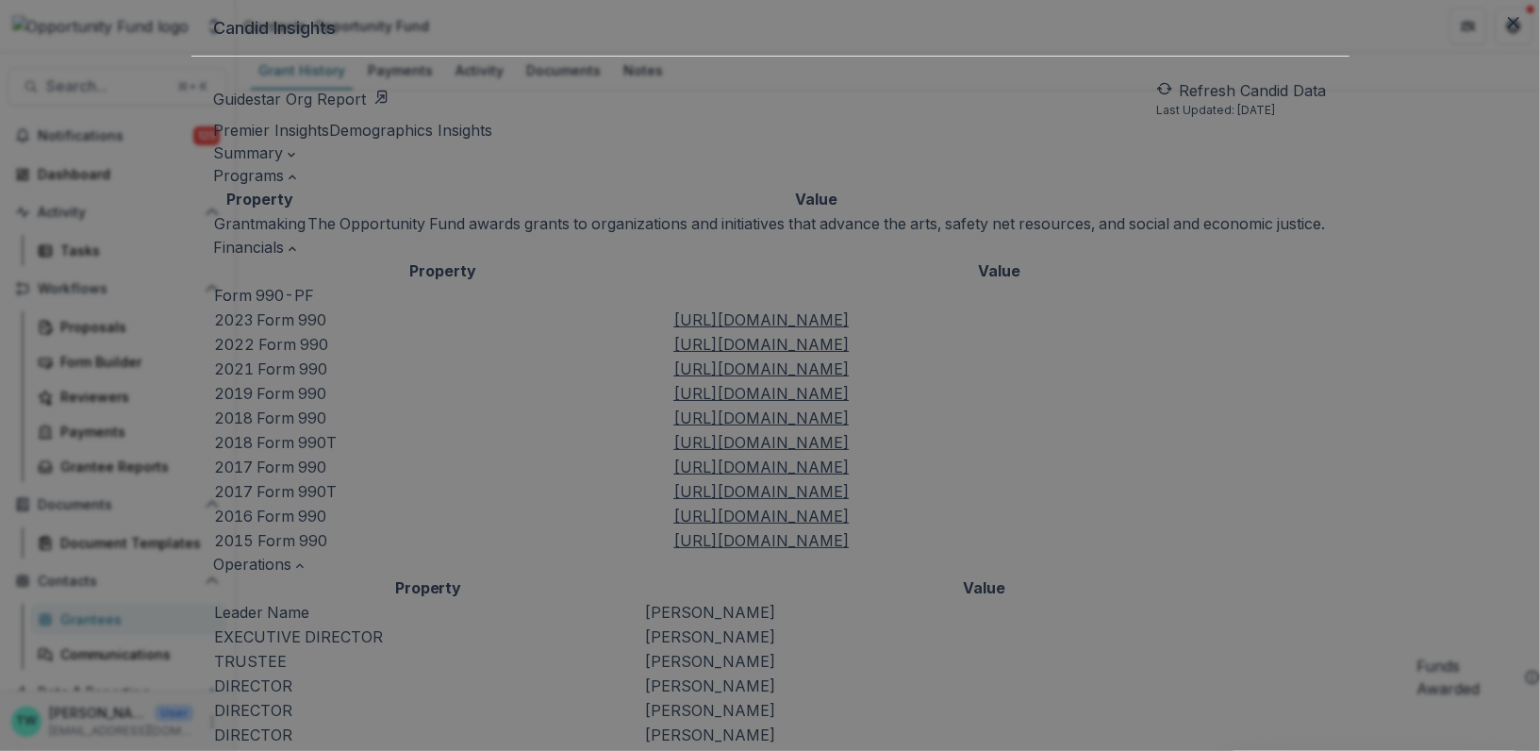
click at [299, 162] on icon "button" at bounding box center [291, 154] width 15 height 15
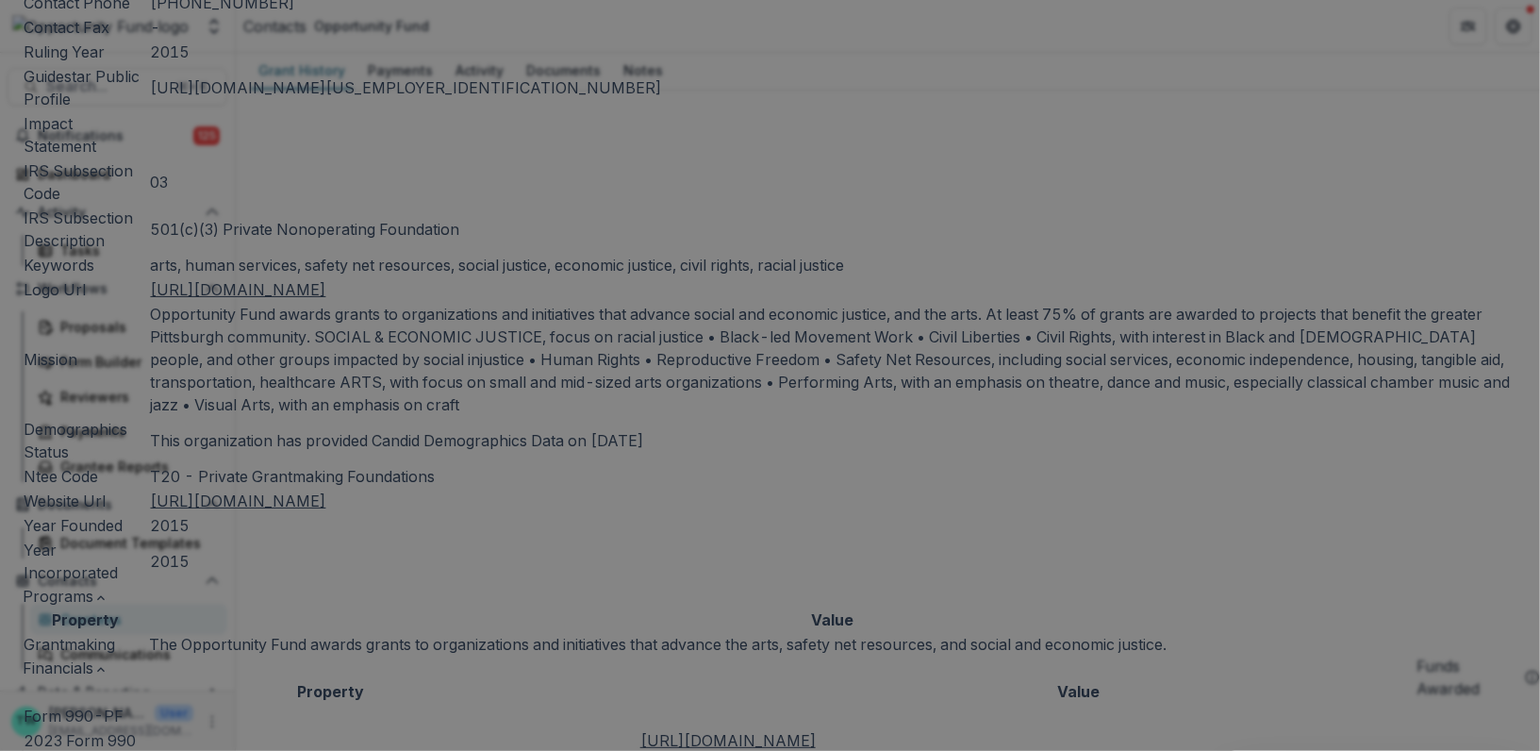
scroll to position [596, 0]
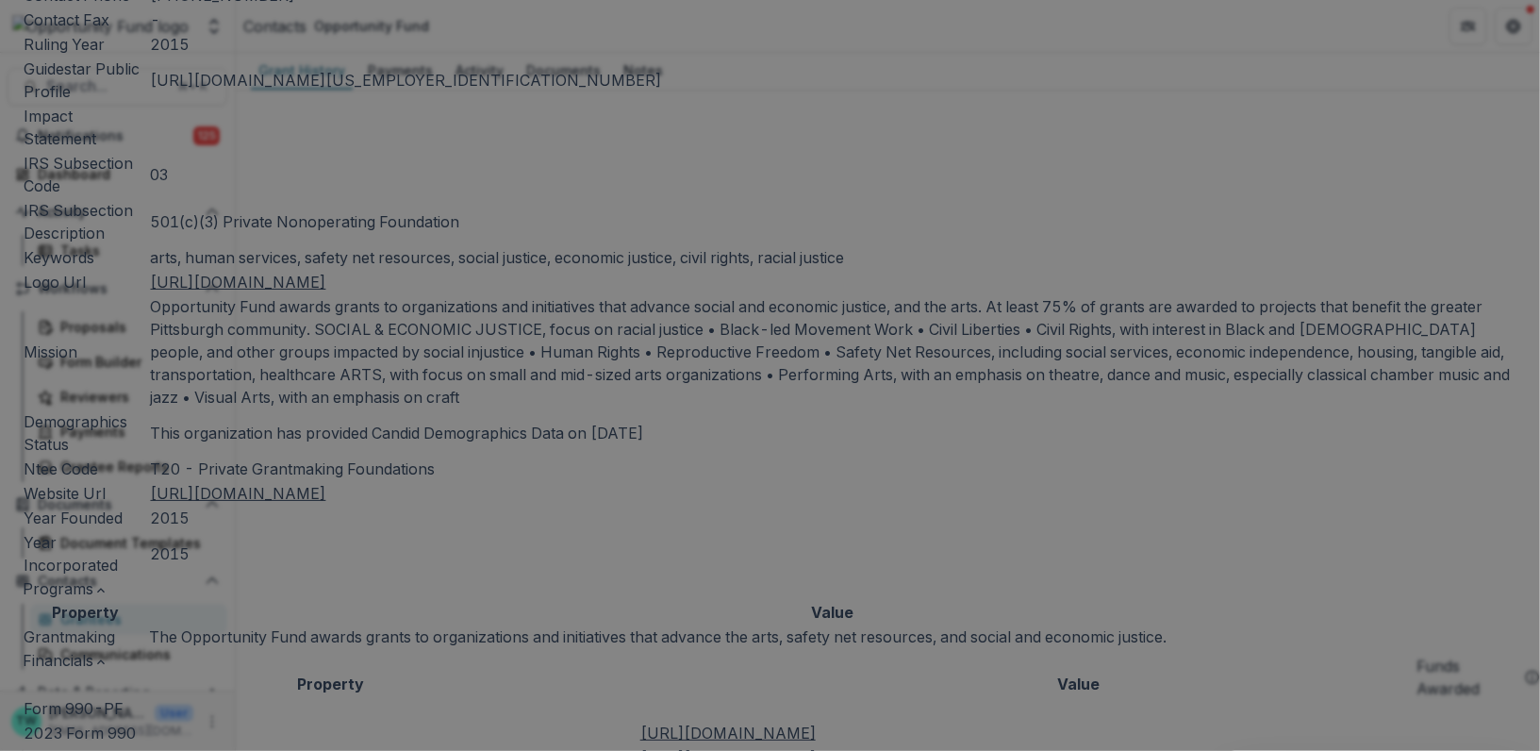
click at [816, 724] on u "https://pdf.guidestar.org/PDF_Images/2023/387/132/2023-387132674-20241227934910…" at bounding box center [728, 733] width 175 height 19
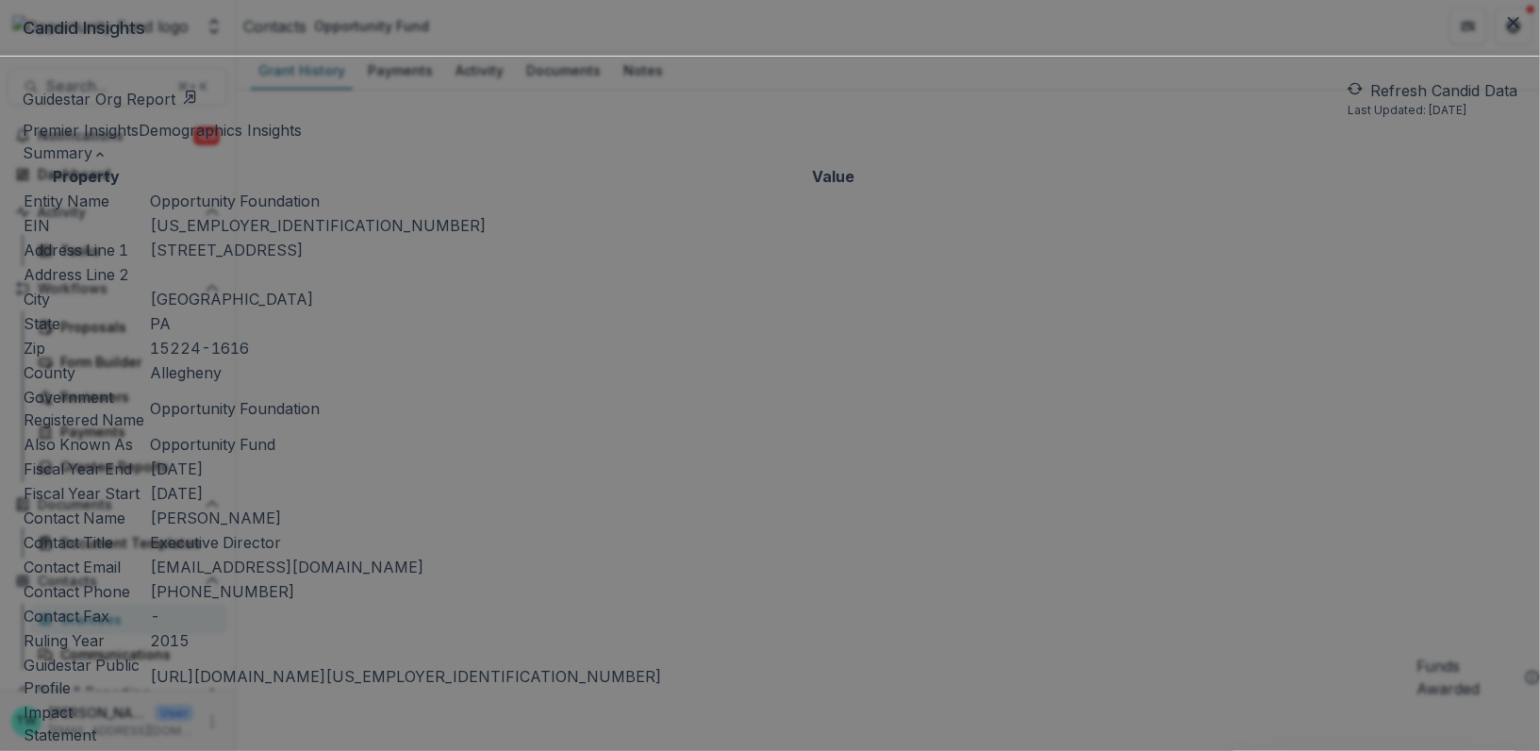
scroll to position [268, 0]
click at [1508, 28] on icon "Close" at bounding box center [1513, 22] width 11 height 11
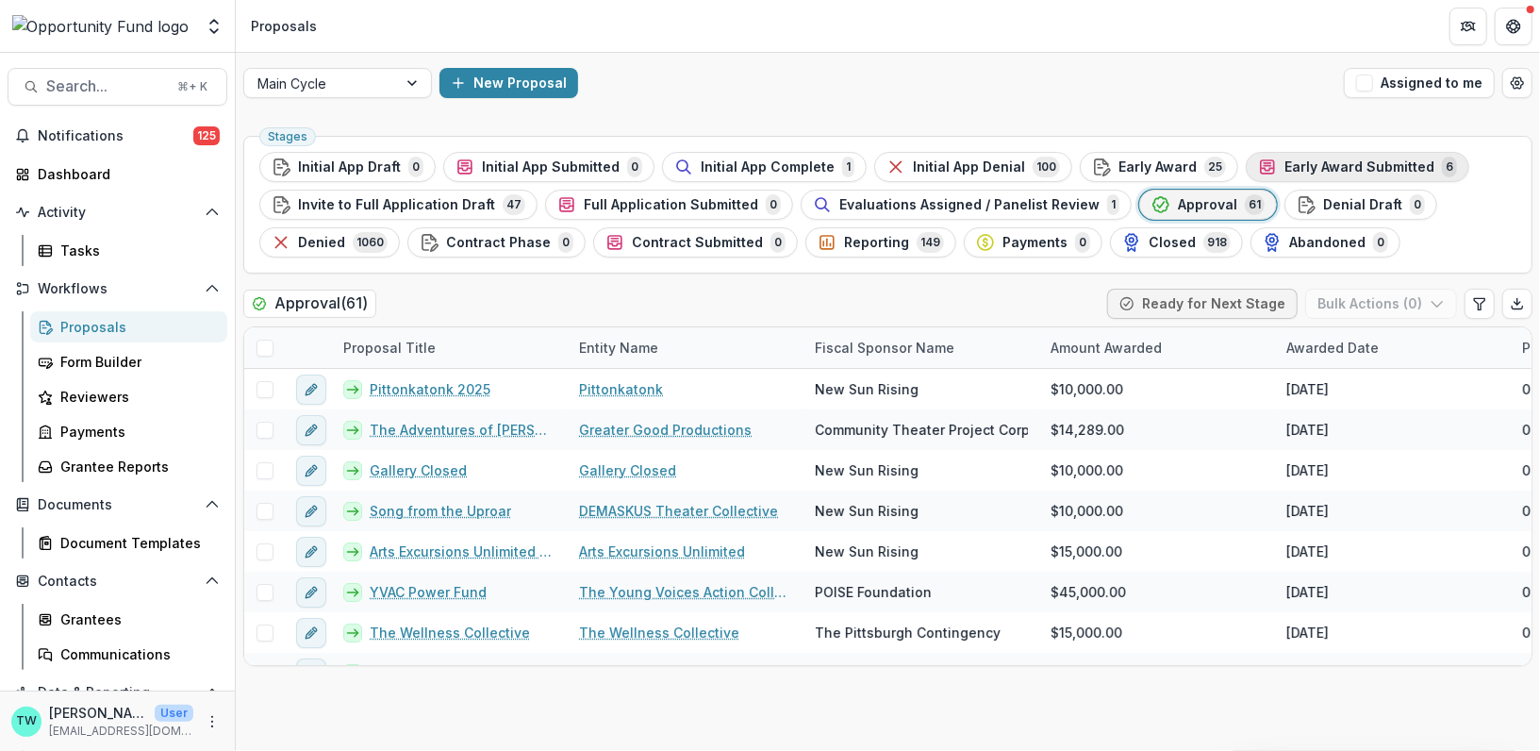
click at [1321, 166] on span "Early Award Submitted" at bounding box center [1360, 167] width 150 height 16
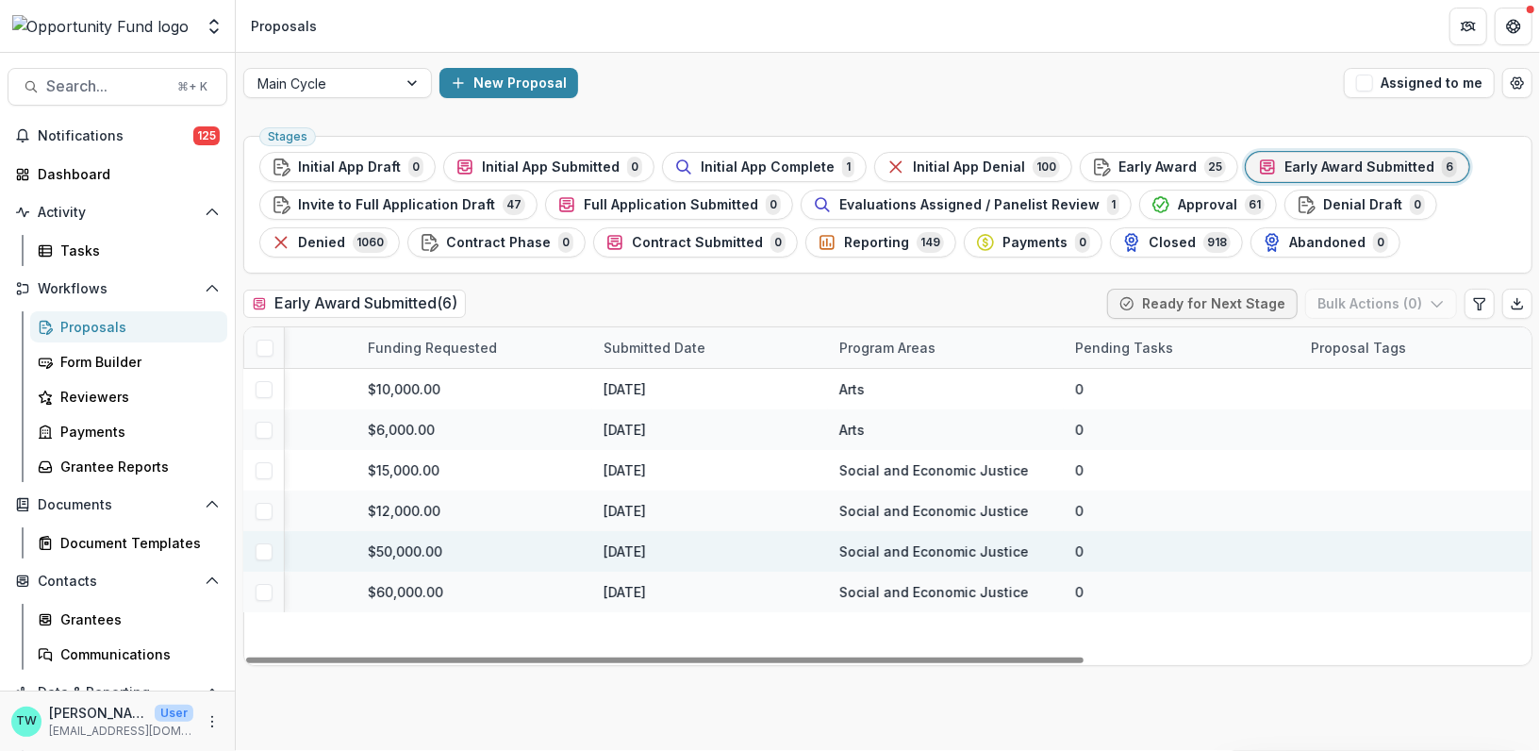
scroll to position [0, 685]
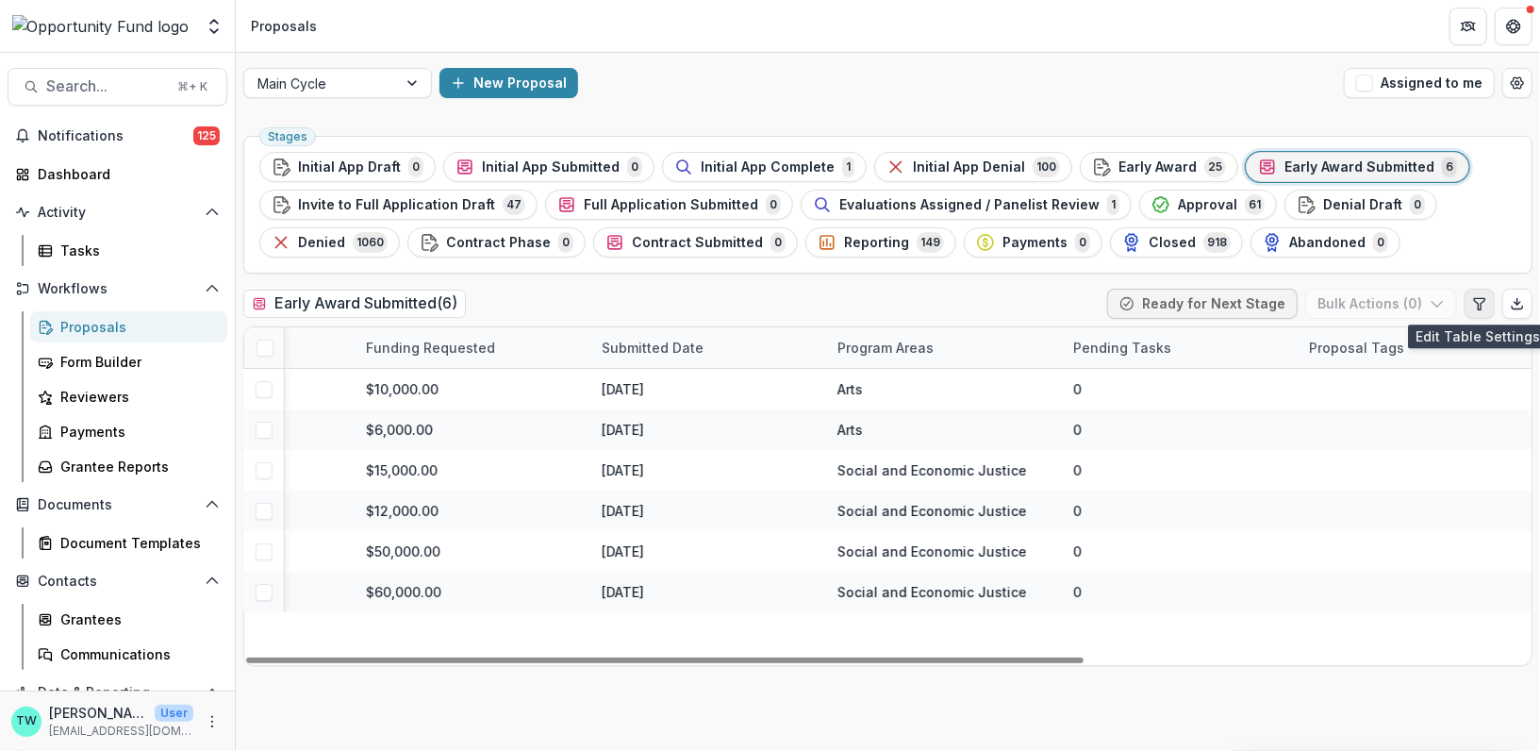
click at [1478, 307] on icon "Edit table settings" at bounding box center [1479, 303] width 10 height 11
select select "******"
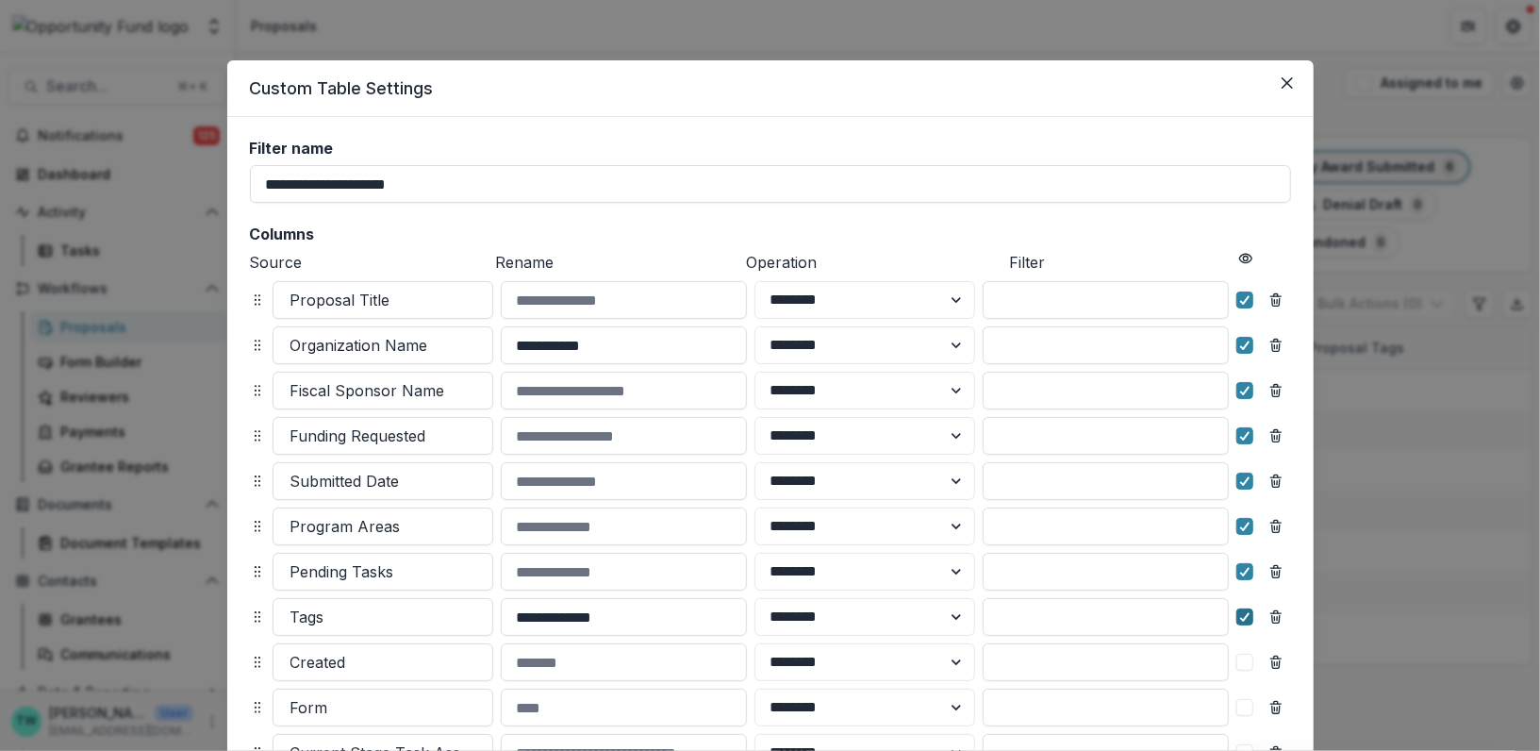
click at [1240, 616] on icon at bounding box center [1245, 616] width 11 height 9
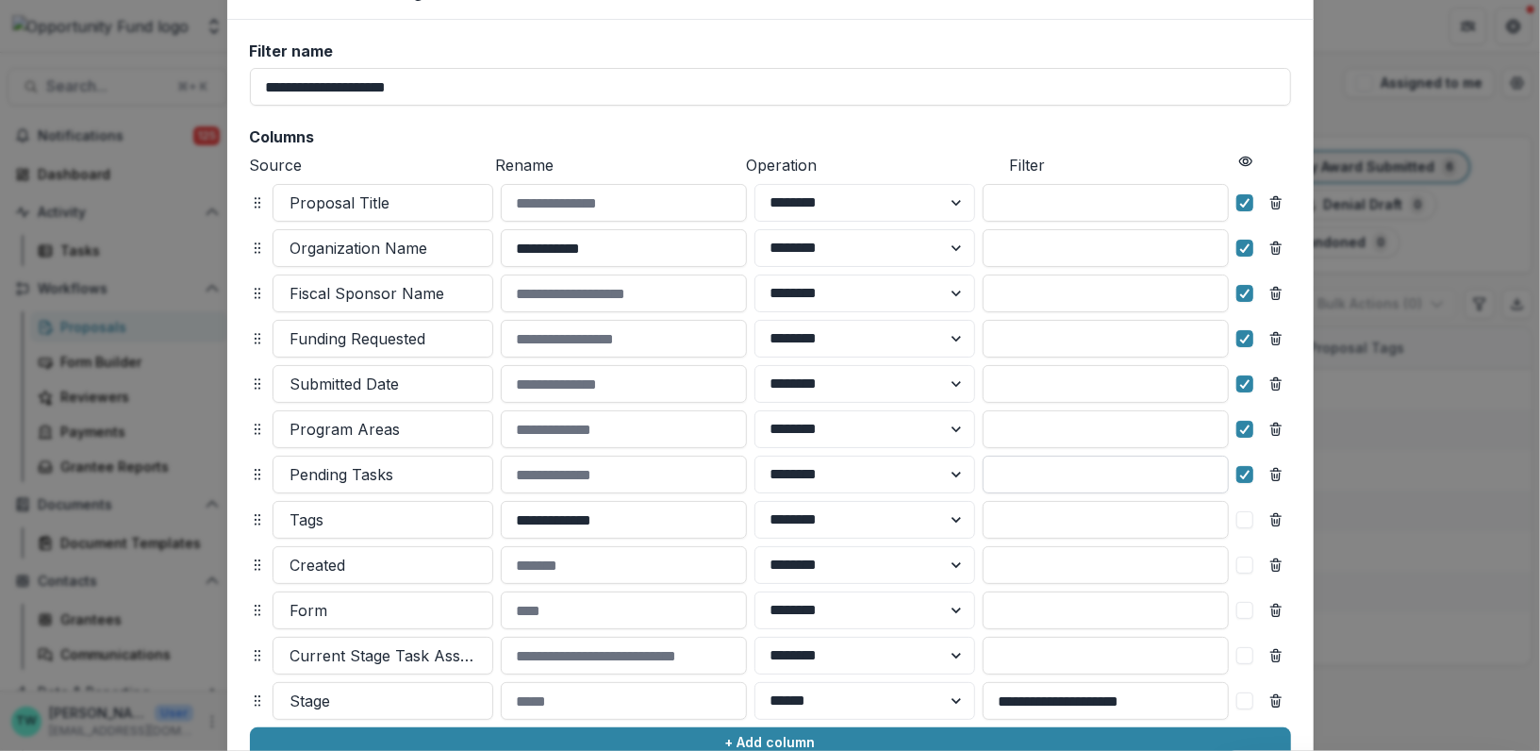
scroll to position [284, 0]
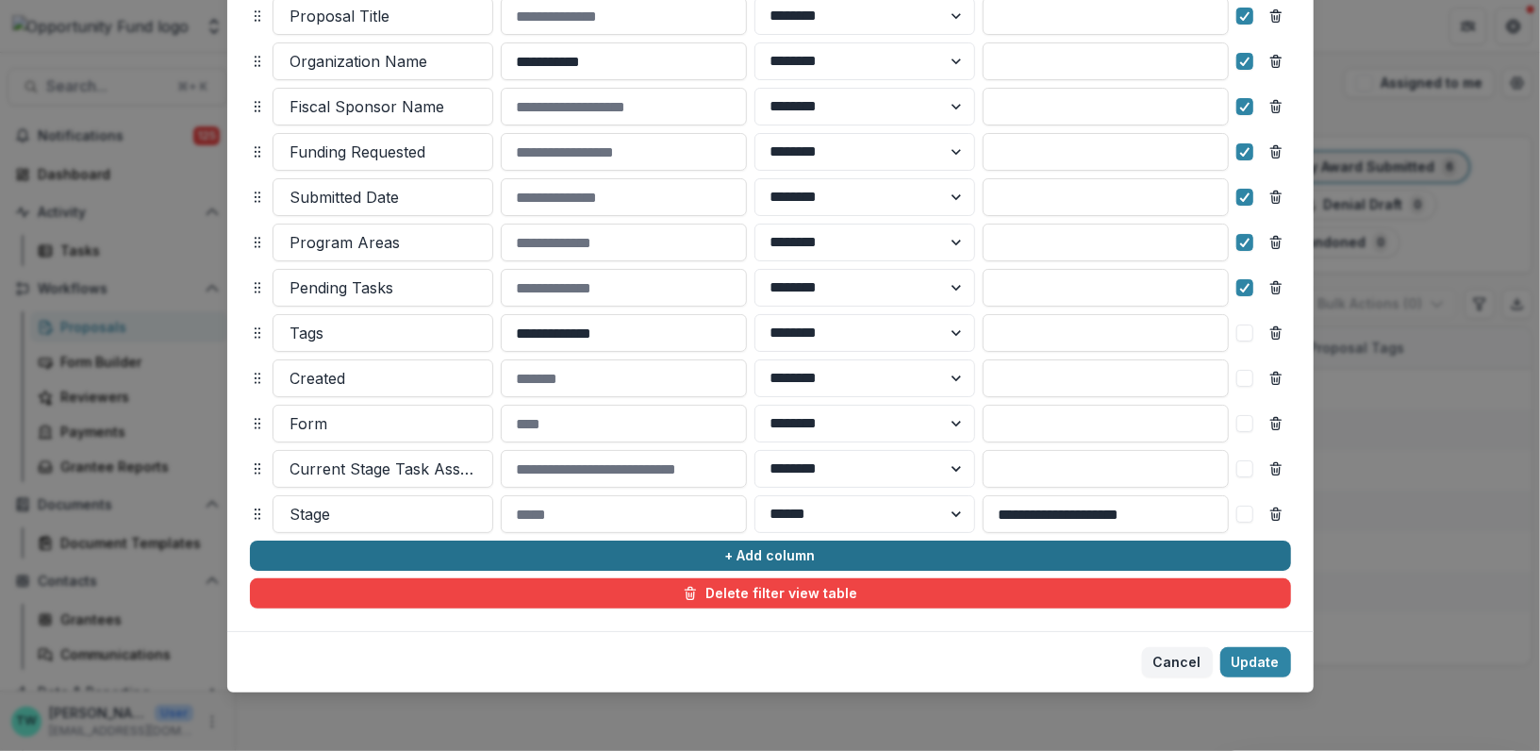
click at [410, 552] on button "+ Add column" at bounding box center [770, 556] width 1041 height 30
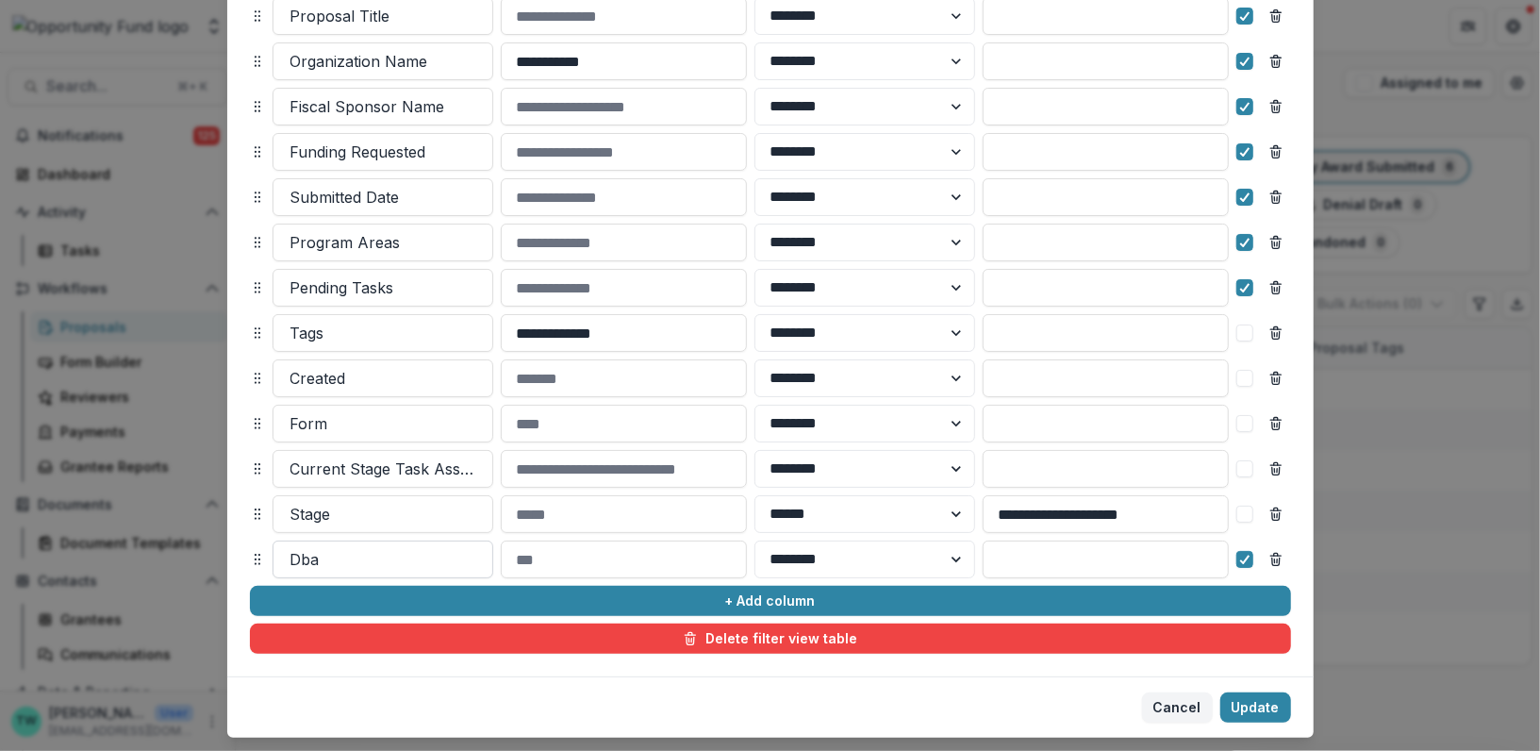
click at [384, 556] on div at bounding box center [383, 559] width 185 height 26
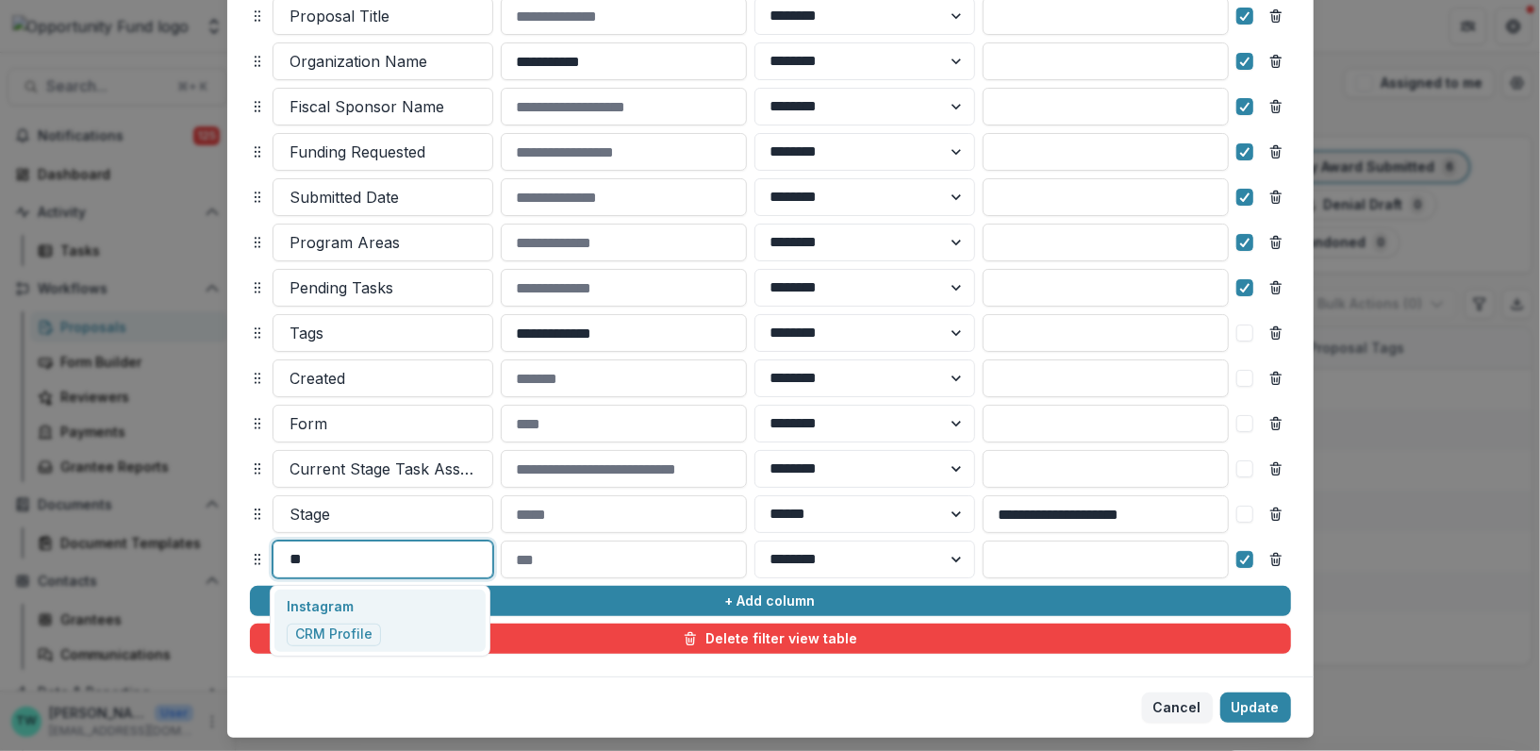
type input "*"
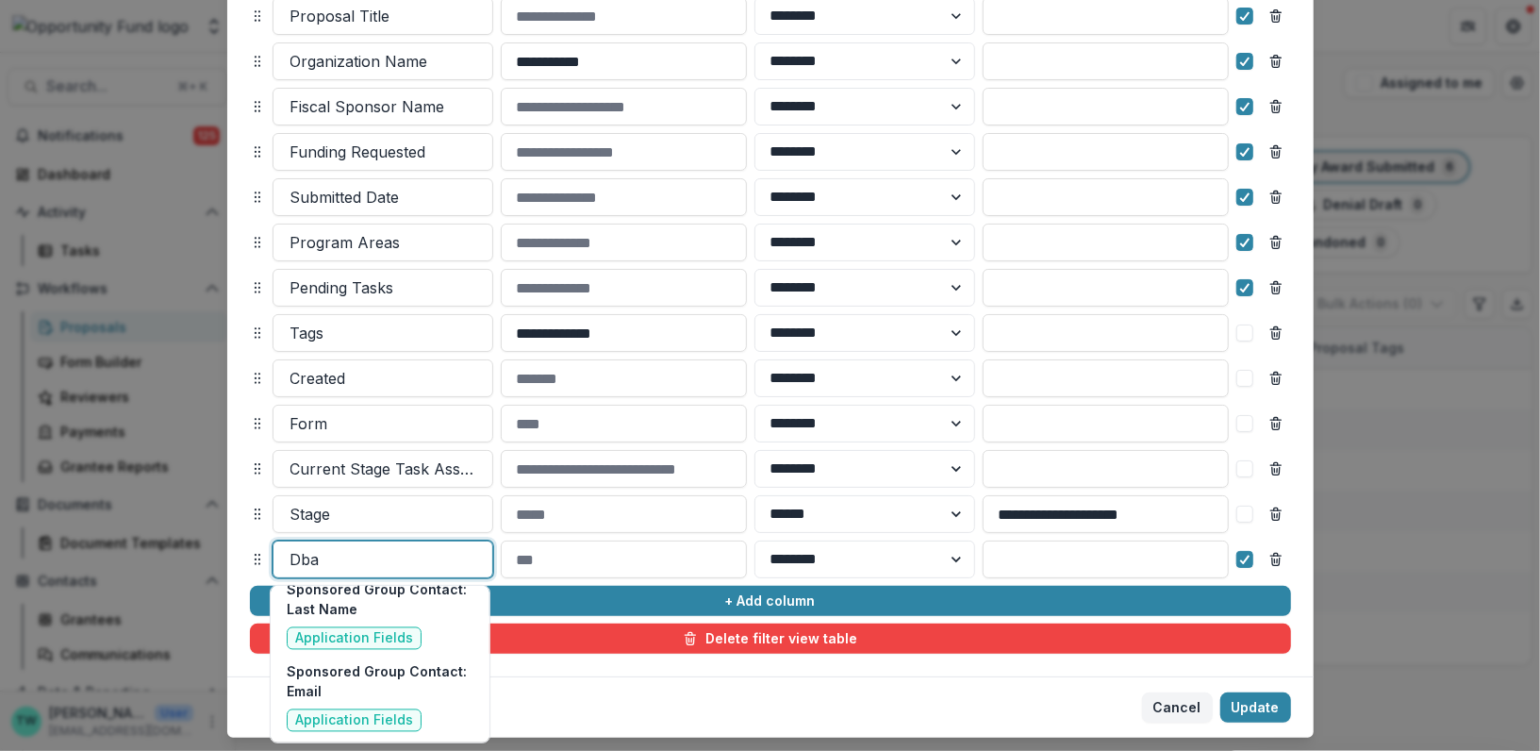
scroll to position [16556, 0]
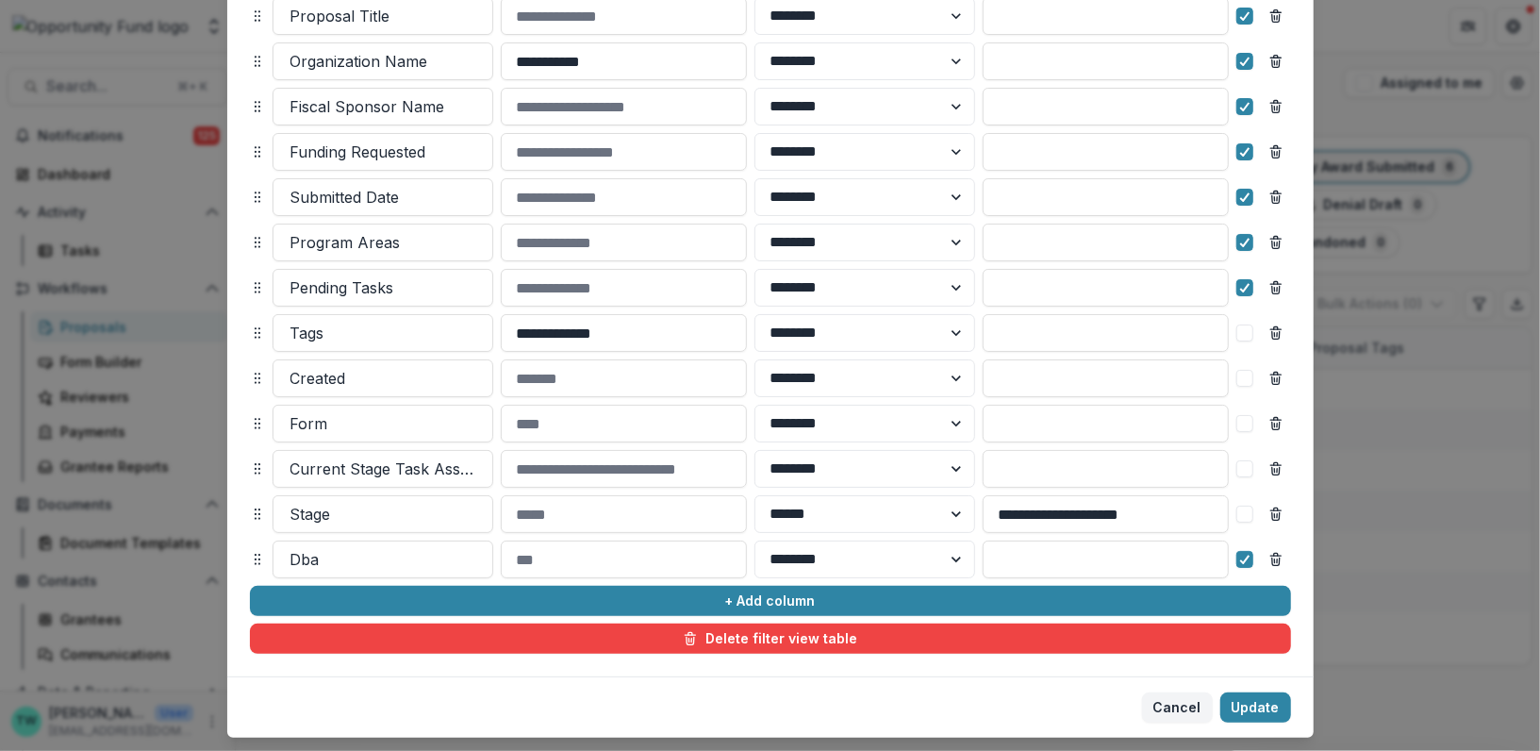
click at [1048, 694] on footer "Cancel Update" at bounding box center [770, 706] width 1087 height 61
click at [1274, 557] on icon "Remove column" at bounding box center [1276, 559] width 15 height 15
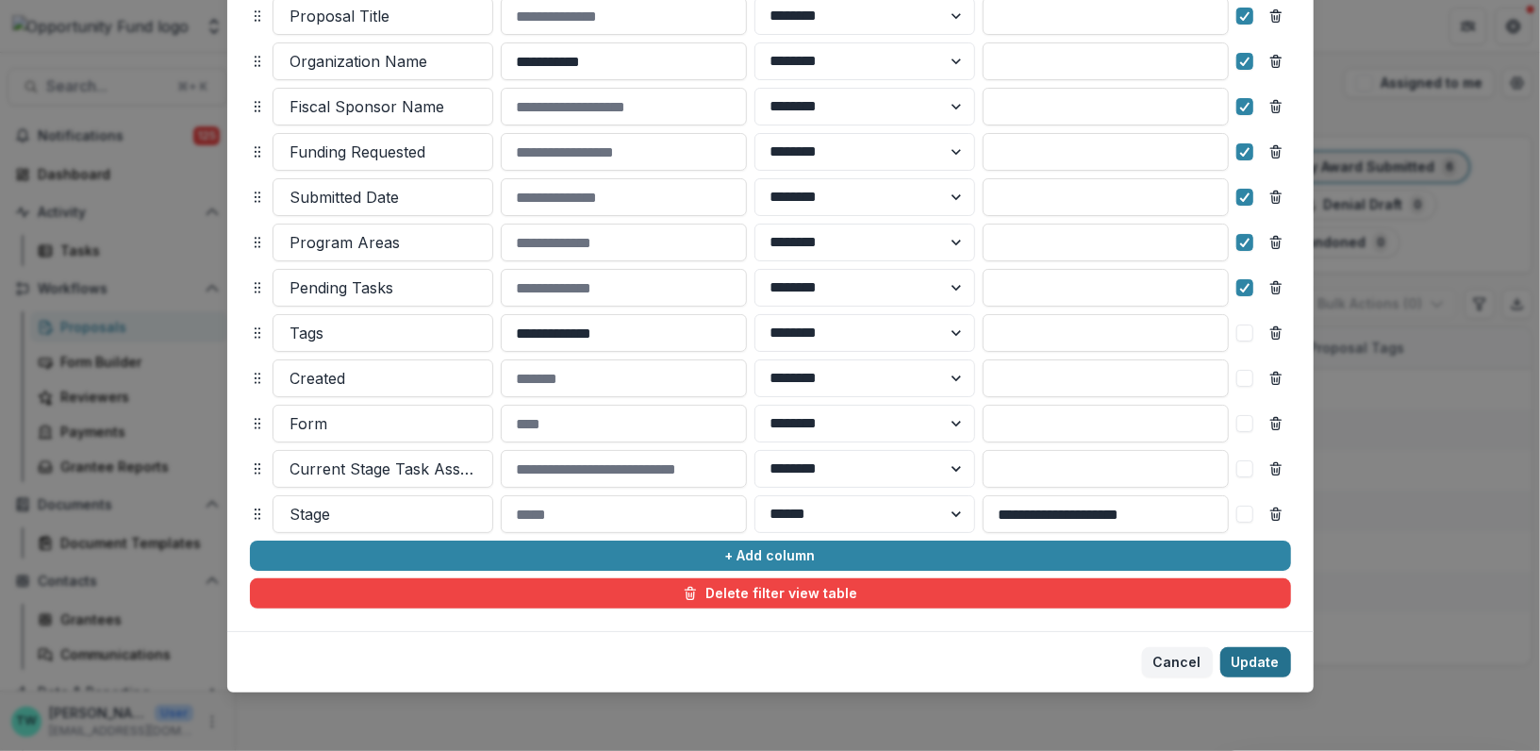
click at [1257, 659] on button "Update" at bounding box center [1256, 662] width 71 height 30
